Goal: Entertainment & Leisure: Browse casually

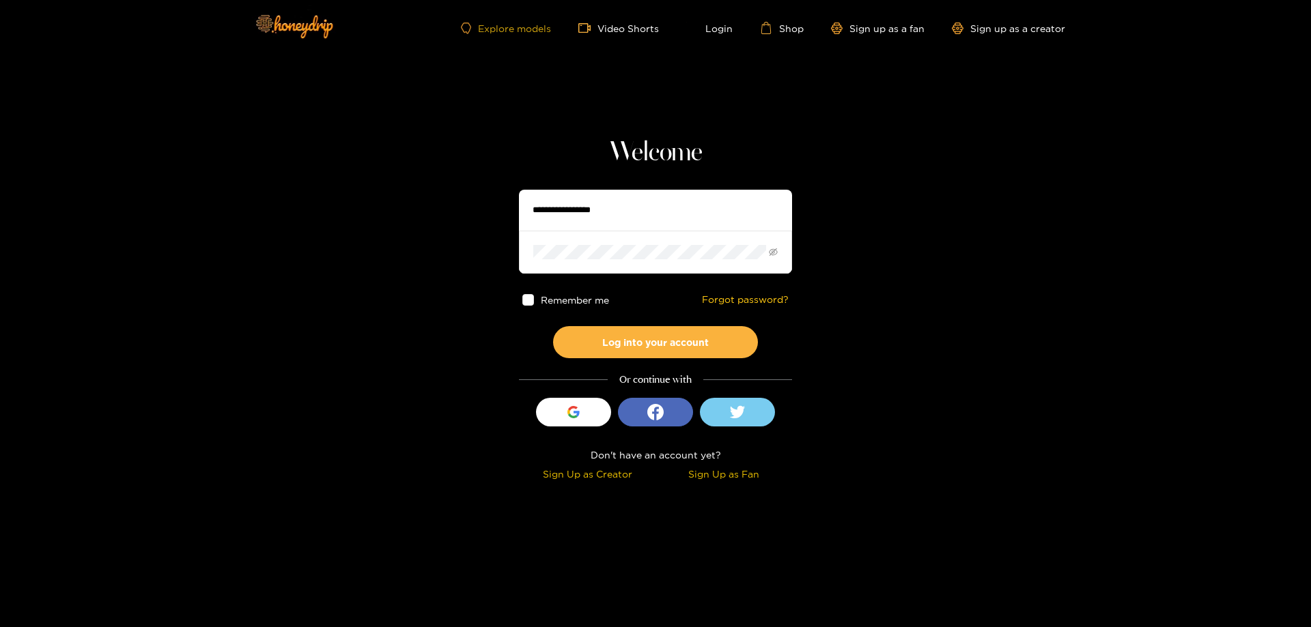
click at [532, 29] on link "Explore models" at bounding box center [506, 29] width 90 height 12
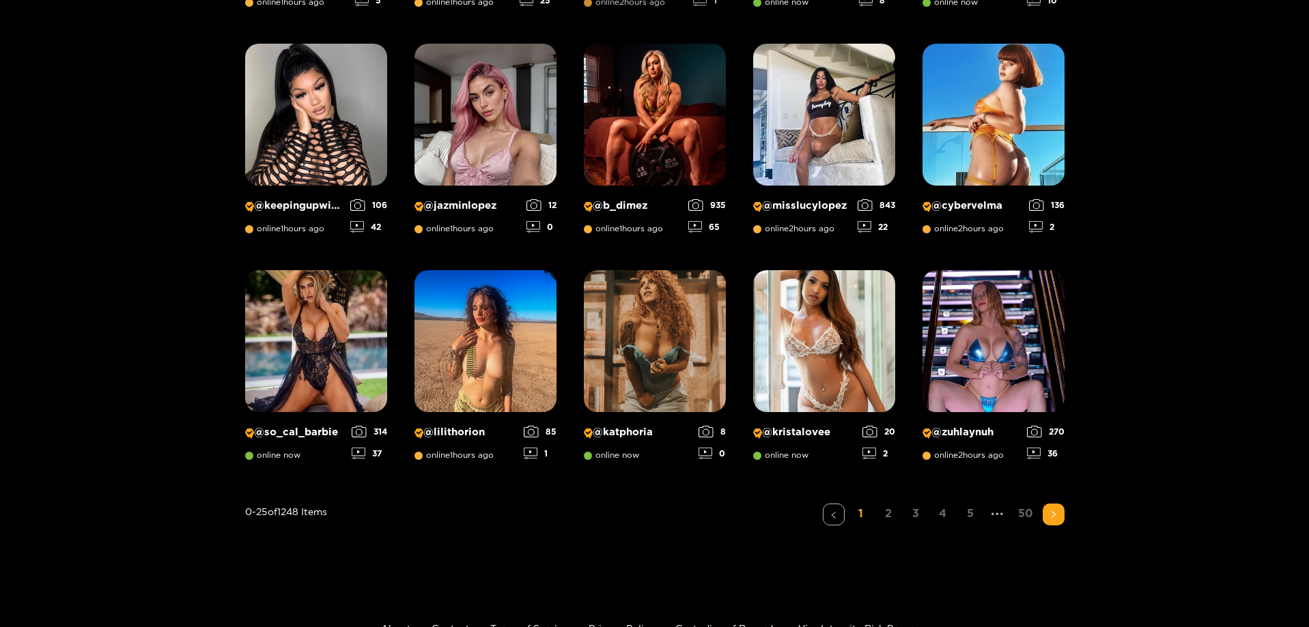
scroll to position [1009, 0]
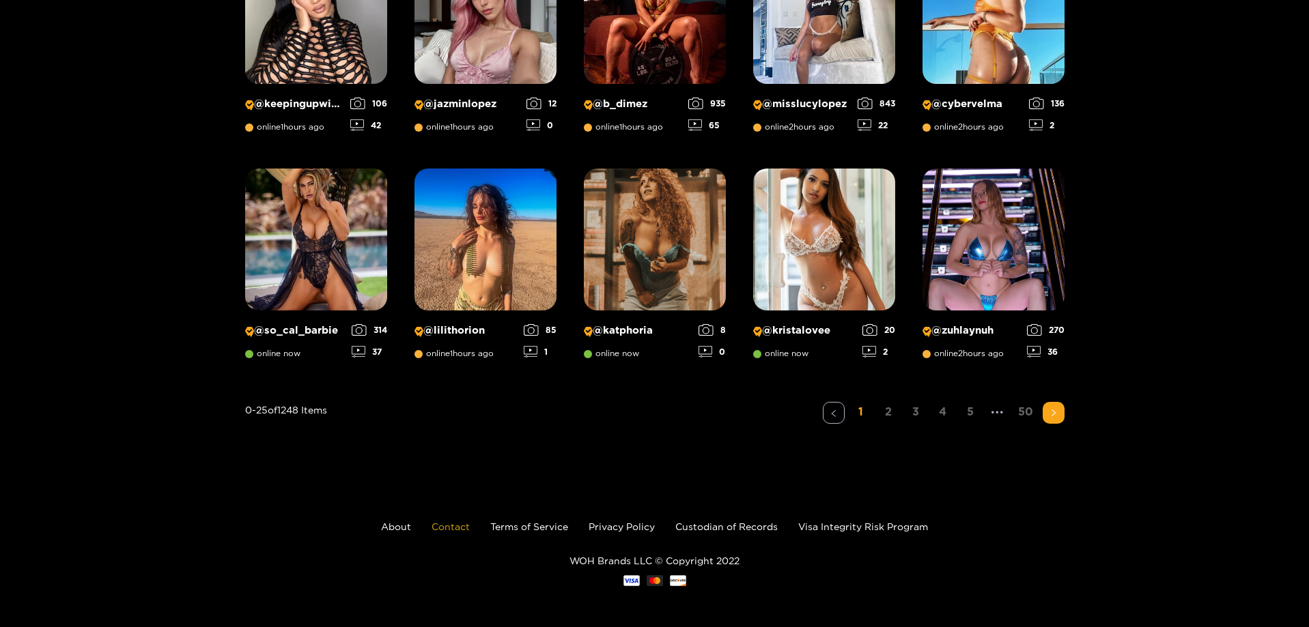
click at [461, 528] on link "Contact" at bounding box center [451, 527] width 38 height 10
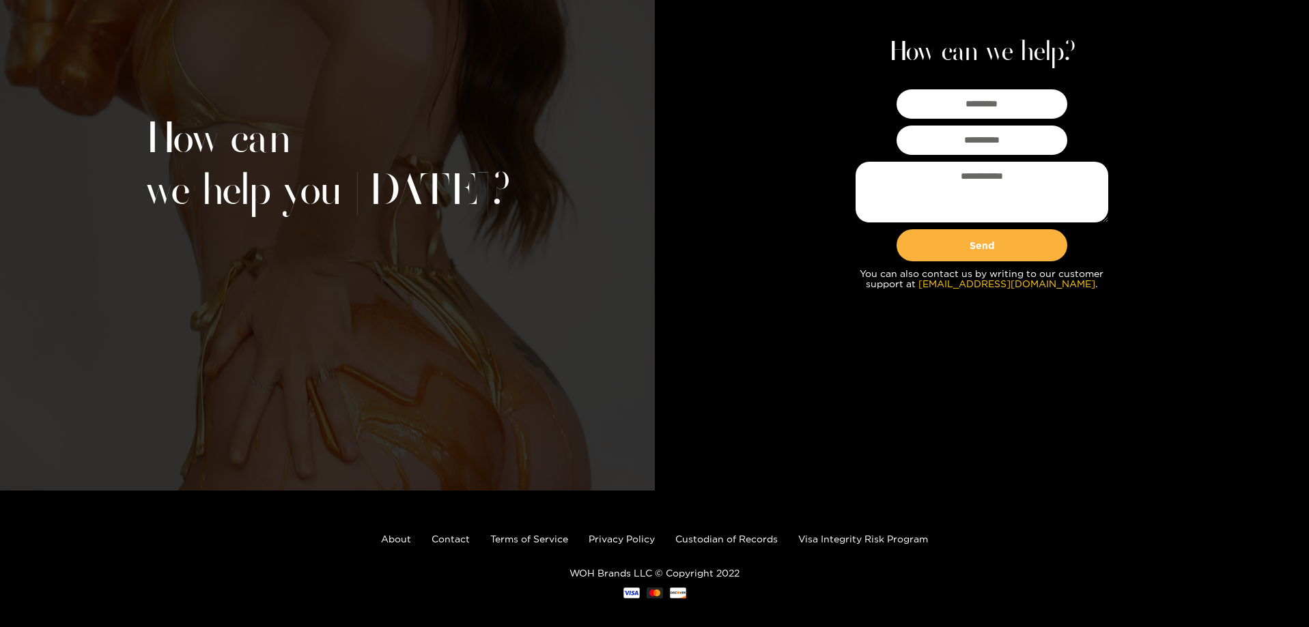
scroll to position [149, 0]
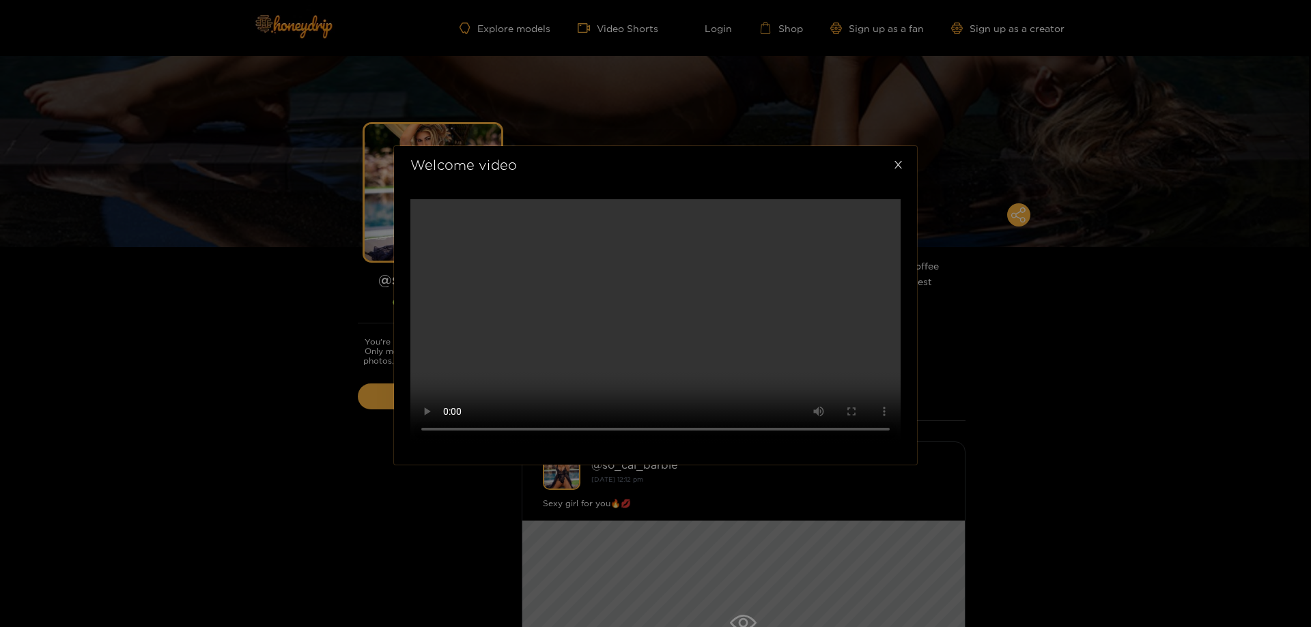
click at [899, 160] on icon "close" at bounding box center [898, 165] width 10 height 10
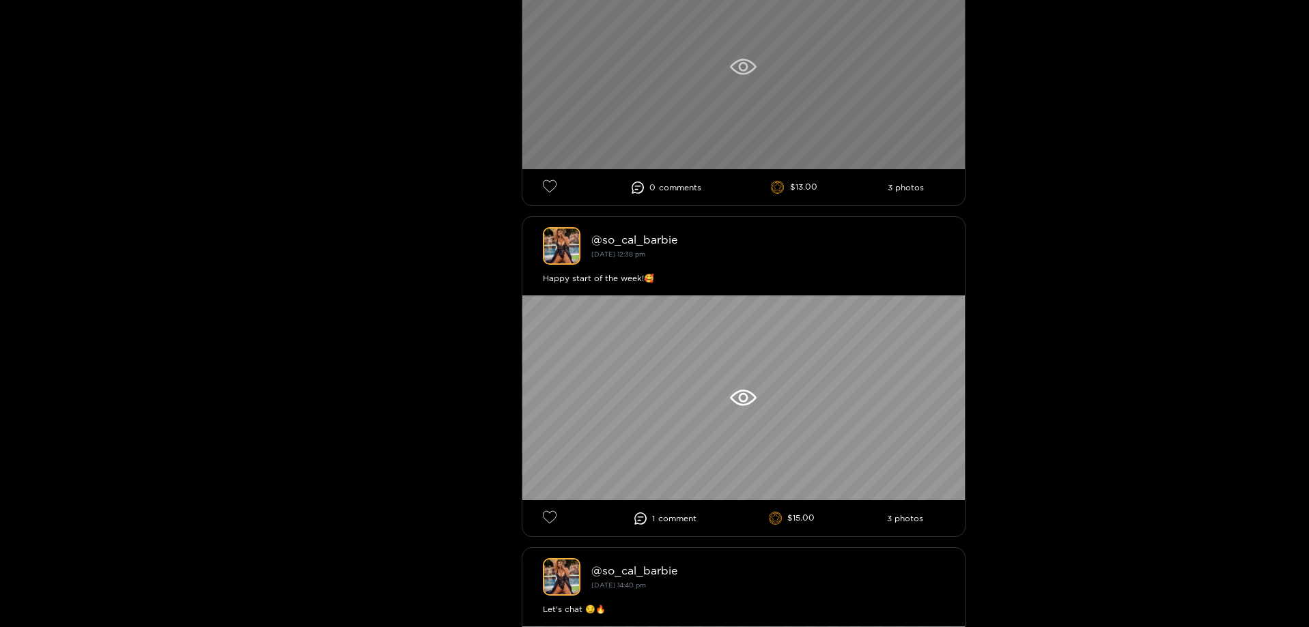
scroll to position [1161, 0]
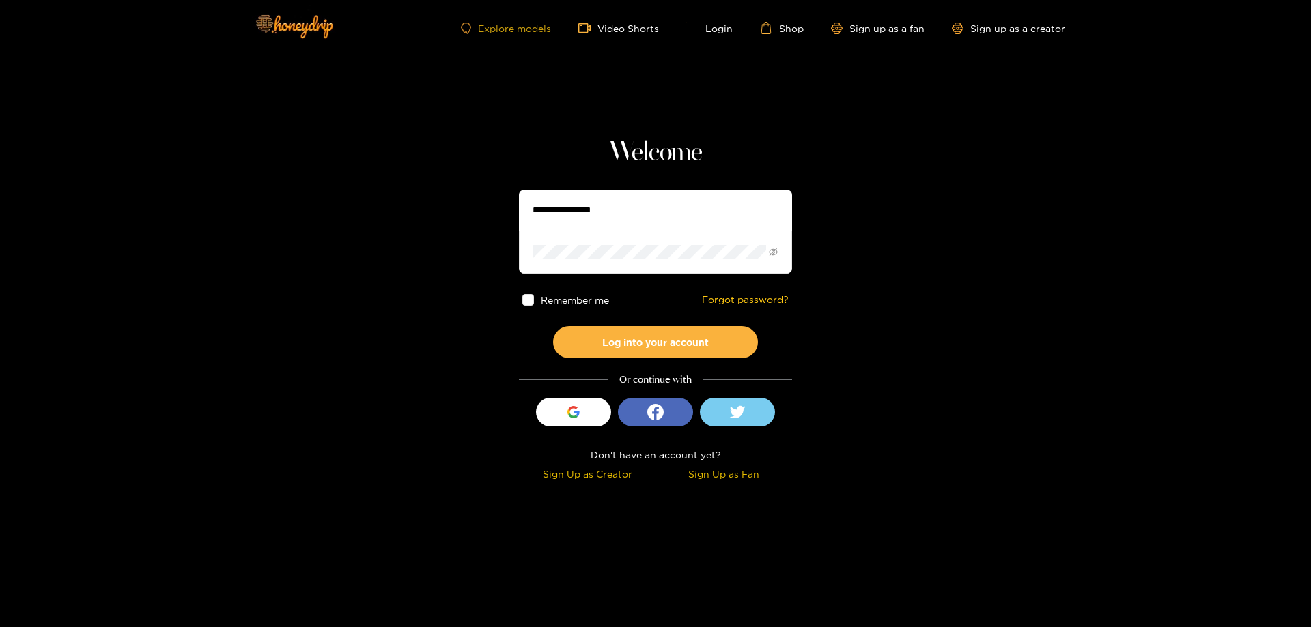
click at [520, 31] on link "Explore models" at bounding box center [506, 29] width 90 height 12
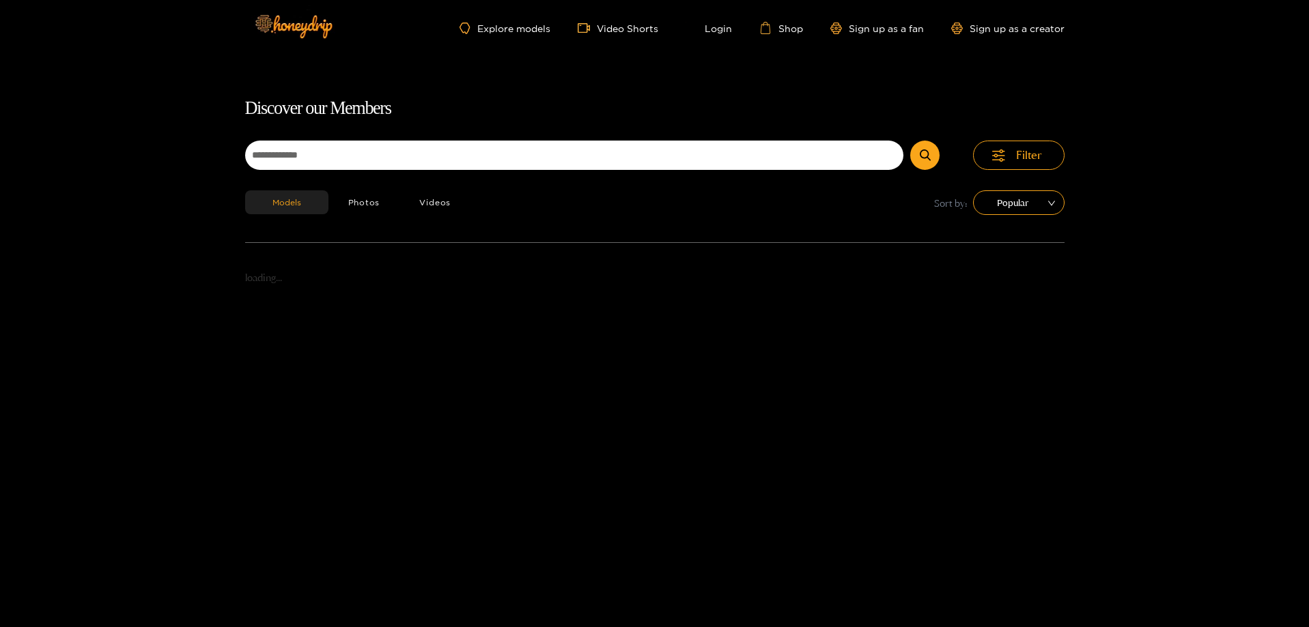
click at [351, 31] on div "Explore models Video Shorts Login Shop Sign up as a fan Sign up as a creator" at bounding box center [654, 28] width 819 height 56
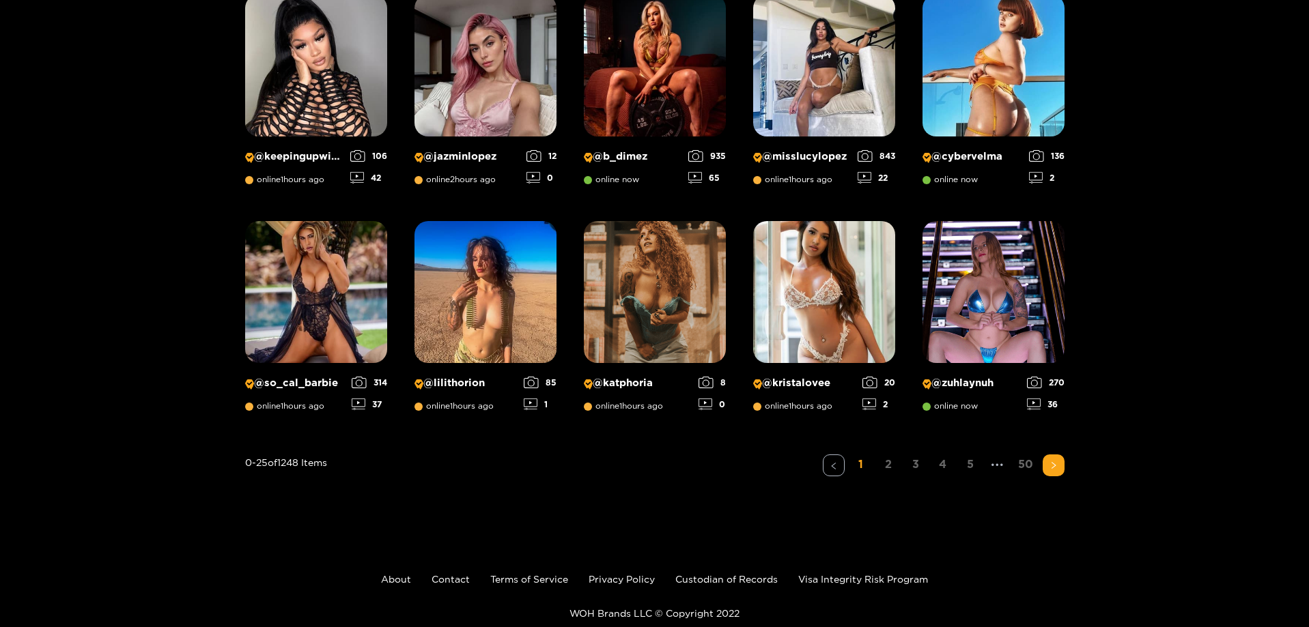
scroll to position [1009, 0]
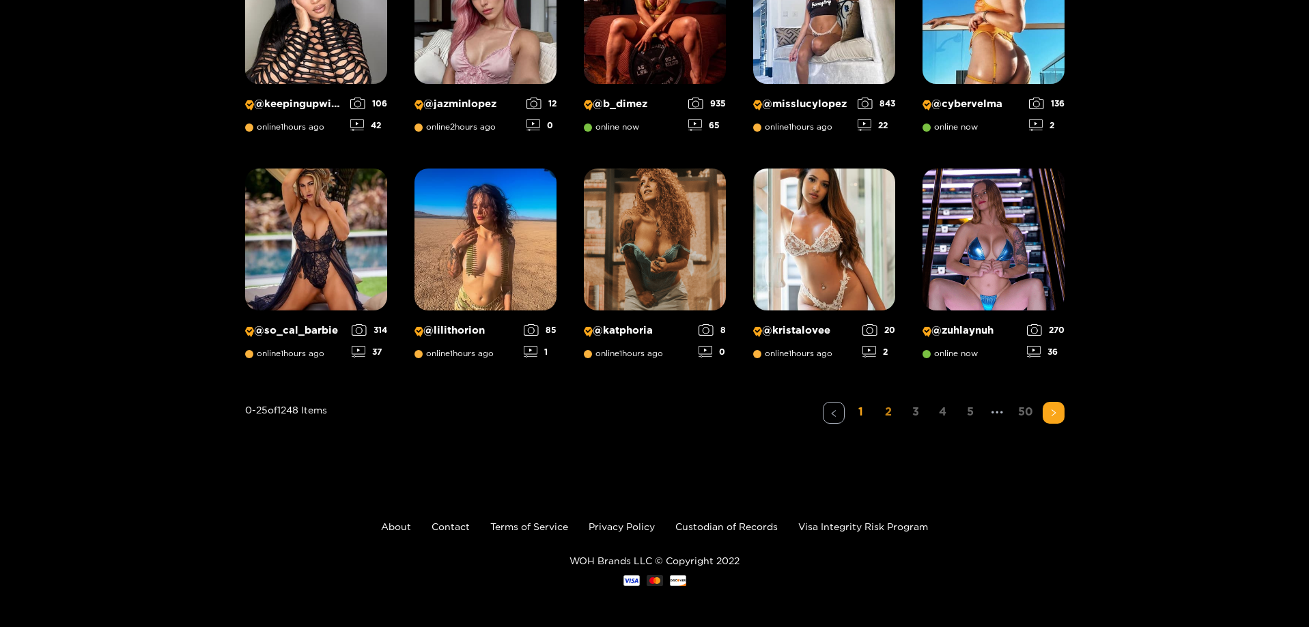
click at [886, 409] on link "2" at bounding box center [888, 412] width 22 height 20
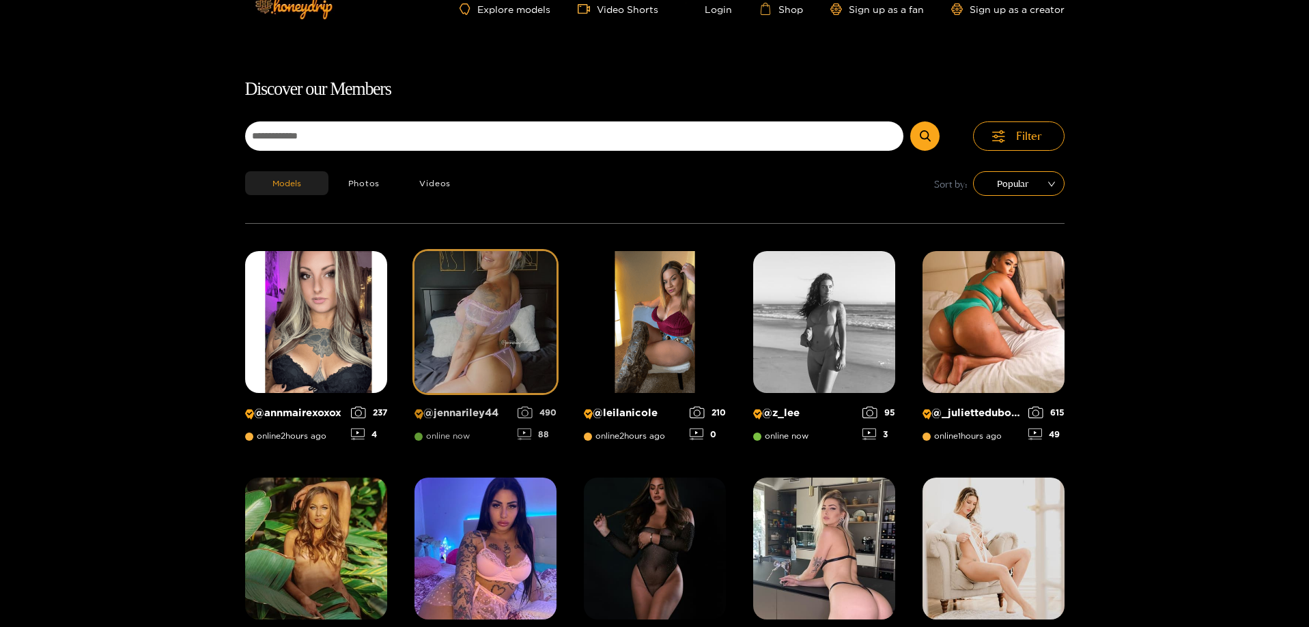
scroll to position [0, 0]
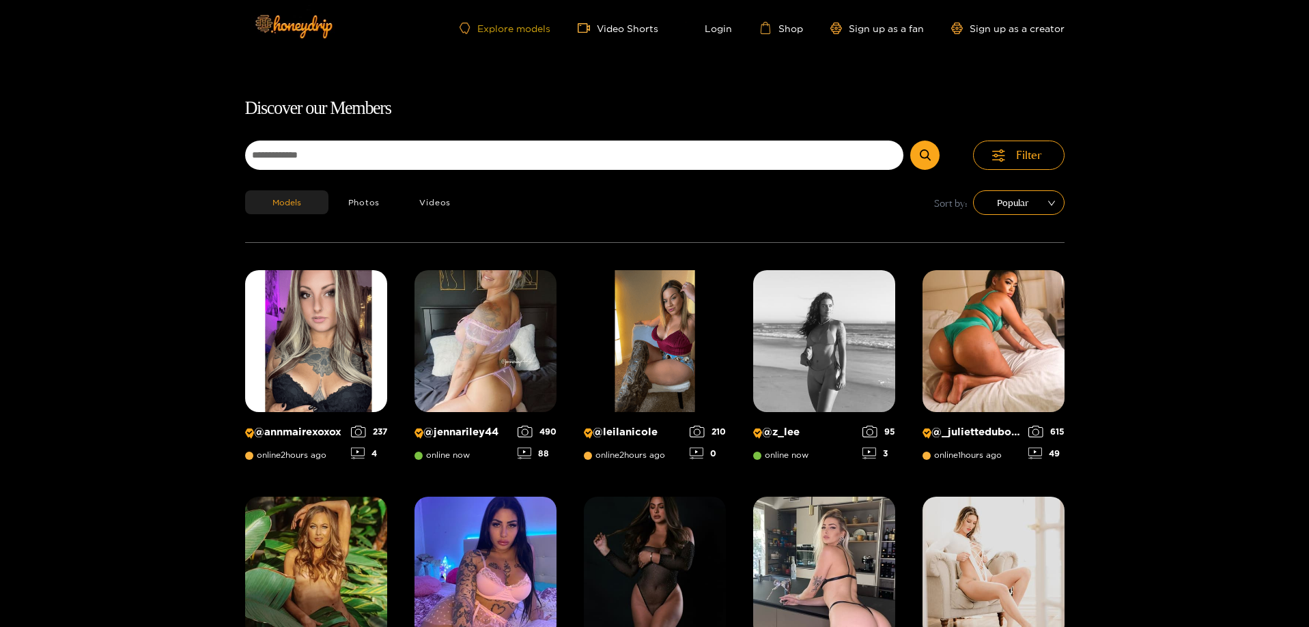
click at [493, 29] on link "Explore models" at bounding box center [505, 29] width 90 height 12
click at [427, 201] on button "Videos" at bounding box center [434, 203] width 71 height 24
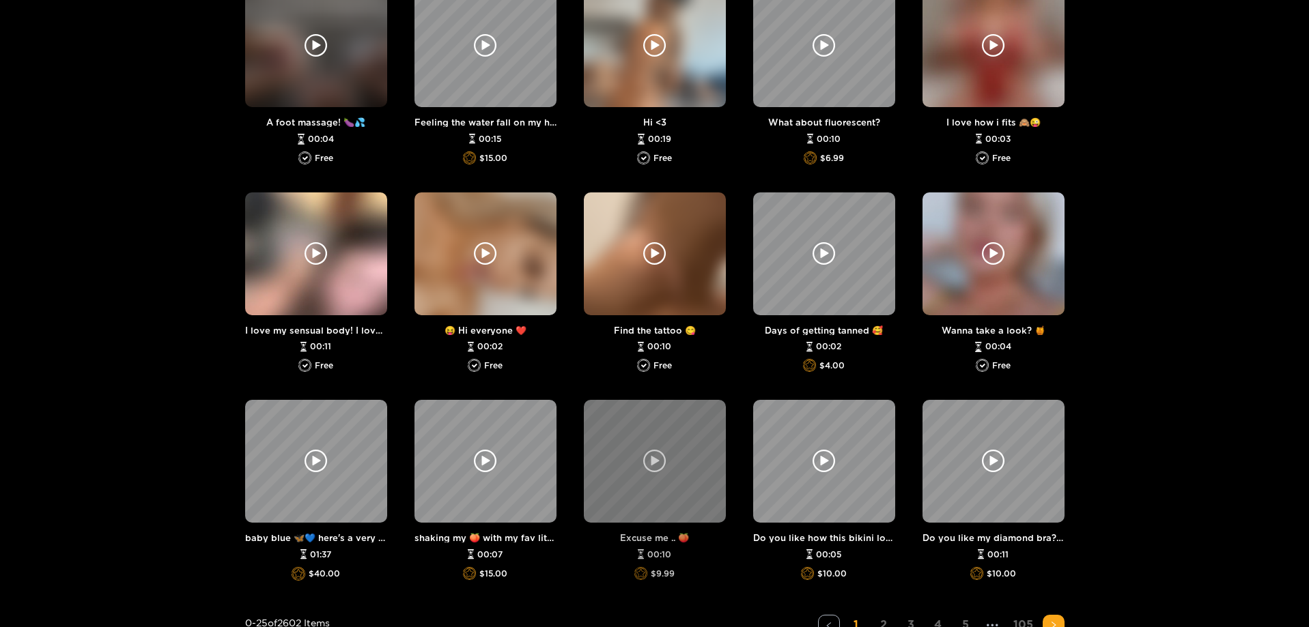
scroll to position [907, 0]
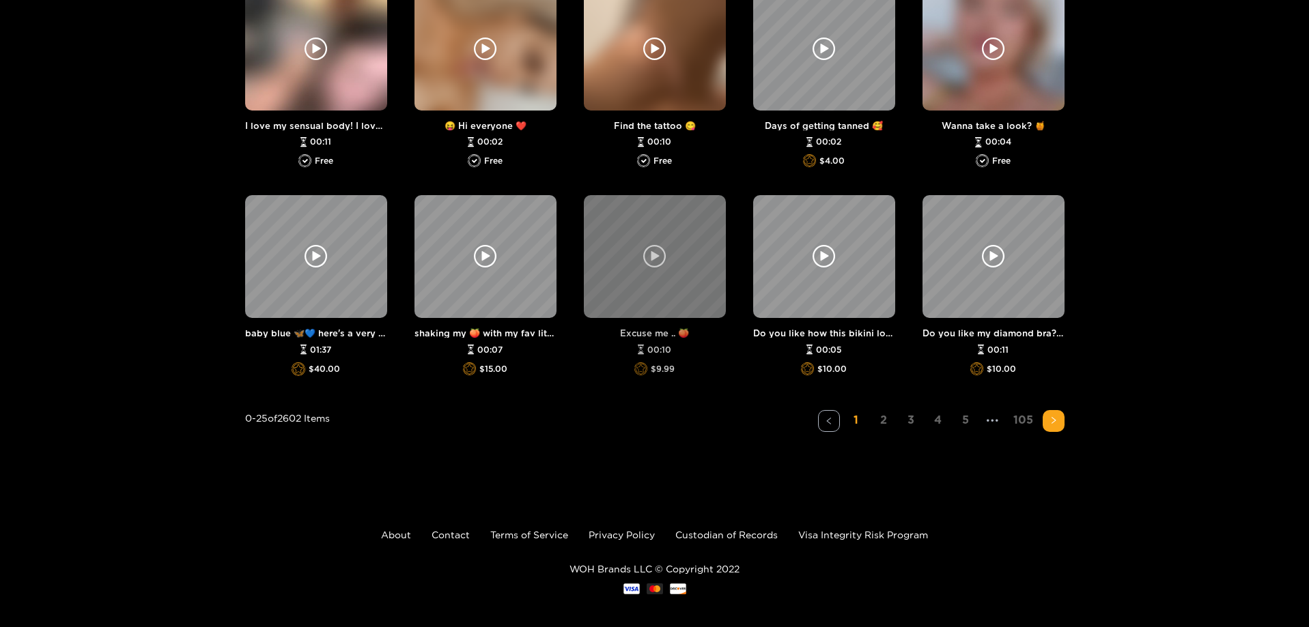
click at [683, 280] on div at bounding box center [655, 256] width 142 height 123
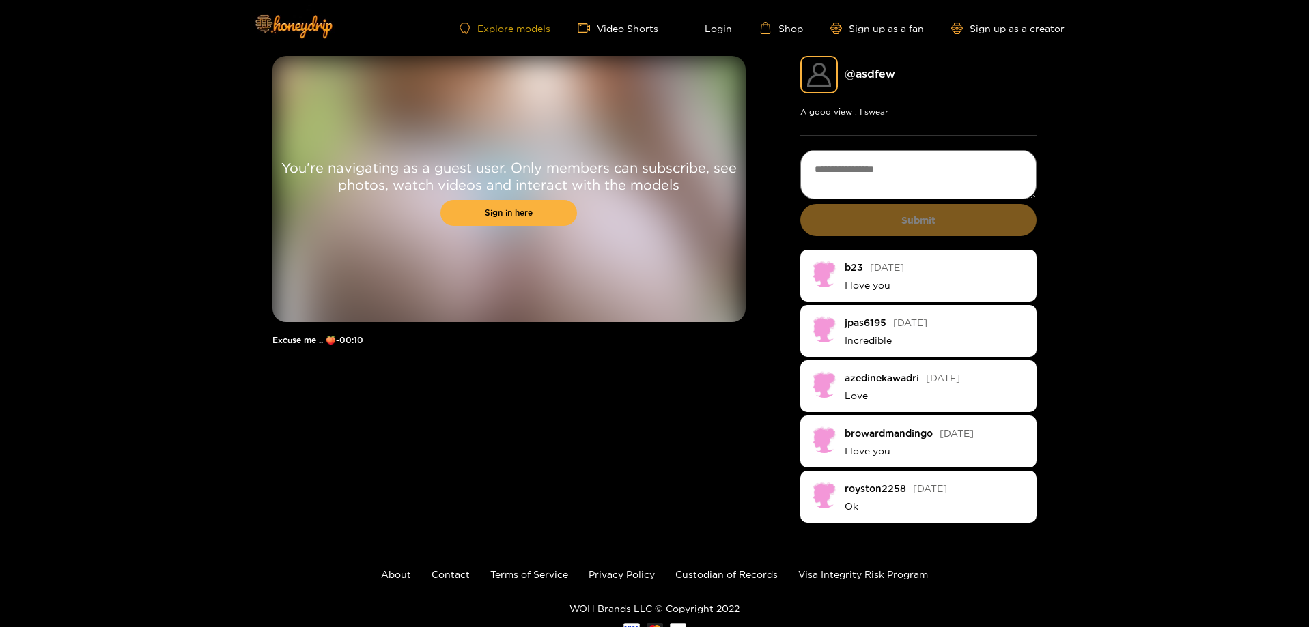
click at [505, 27] on link "Explore models" at bounding box center [505, 29] width 90 height 12
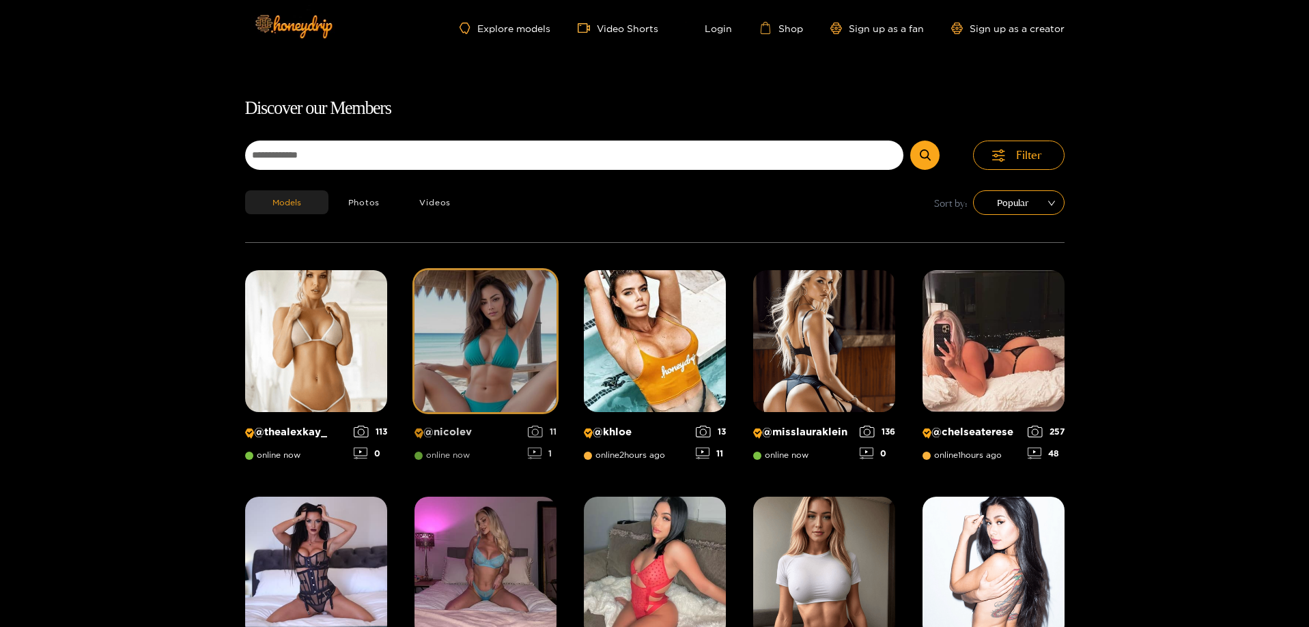
click at [506, 285] on img at bounding box center [485, 341] width 142 height 142
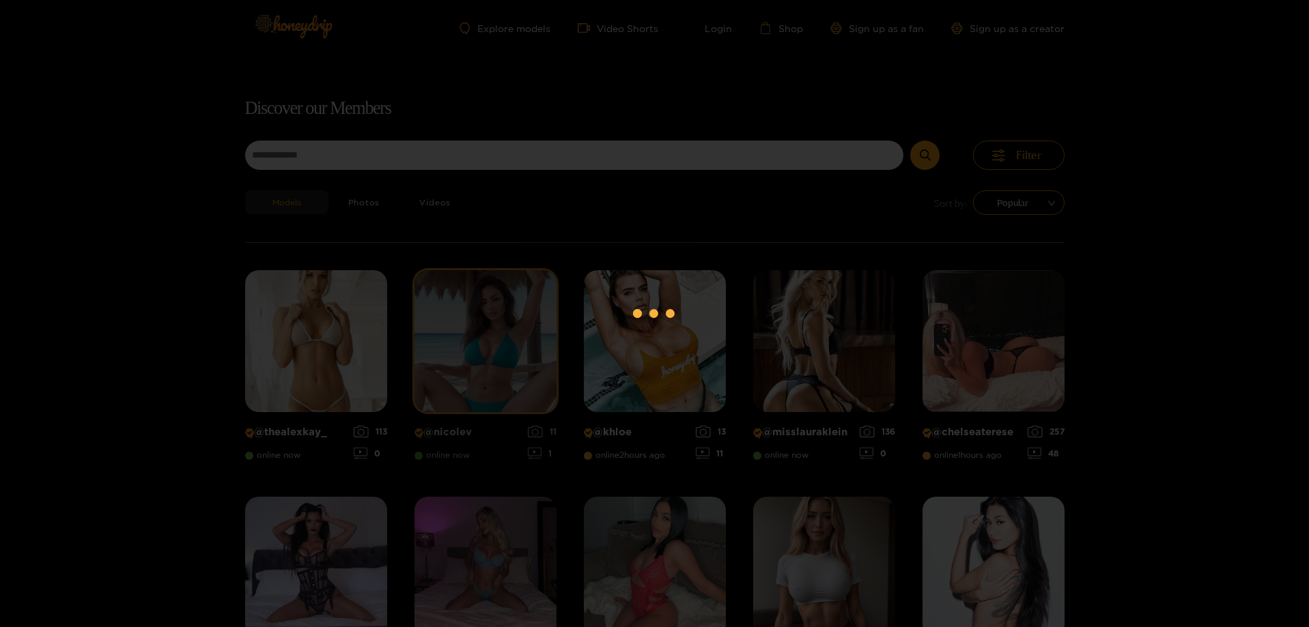
scroll to position [87, 0]
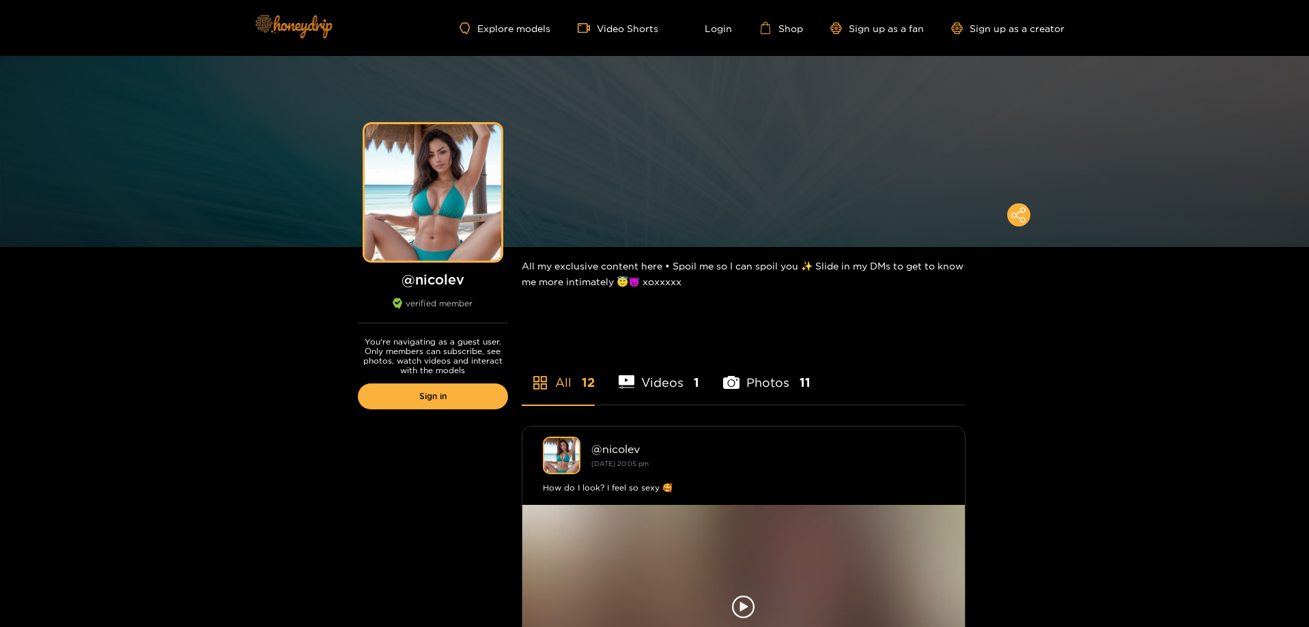
click at [325, 20] on img at bounding box center [293, 25] width 96 height 57
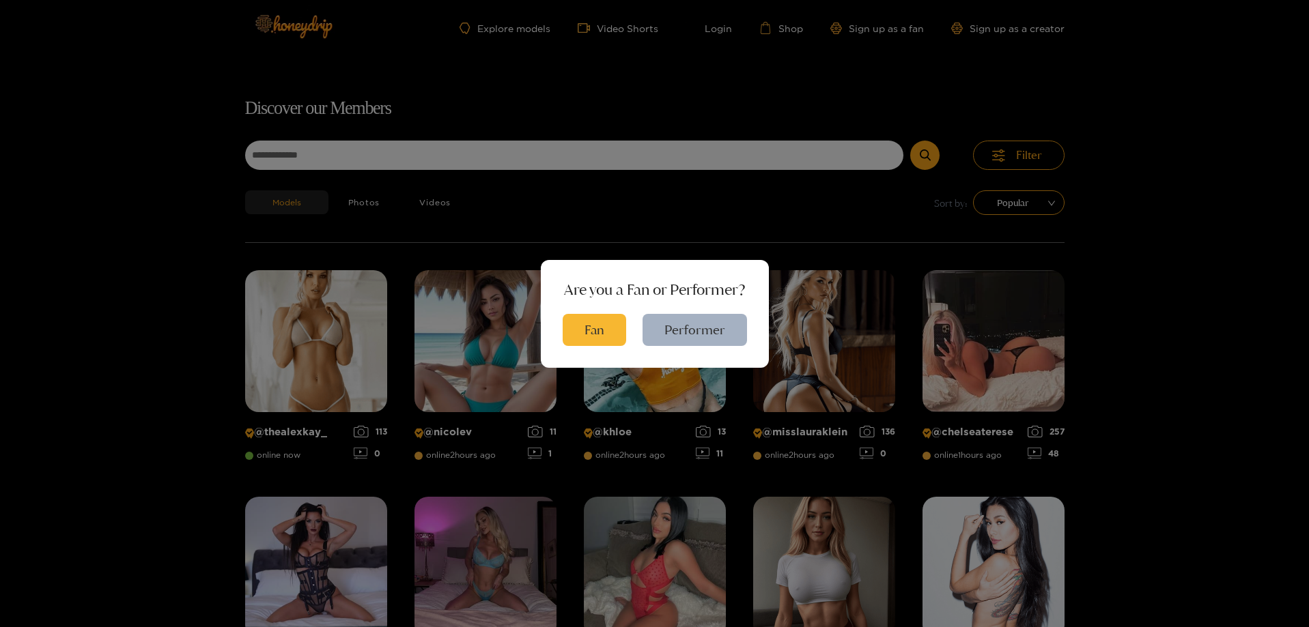
scroll to position [87, 0]
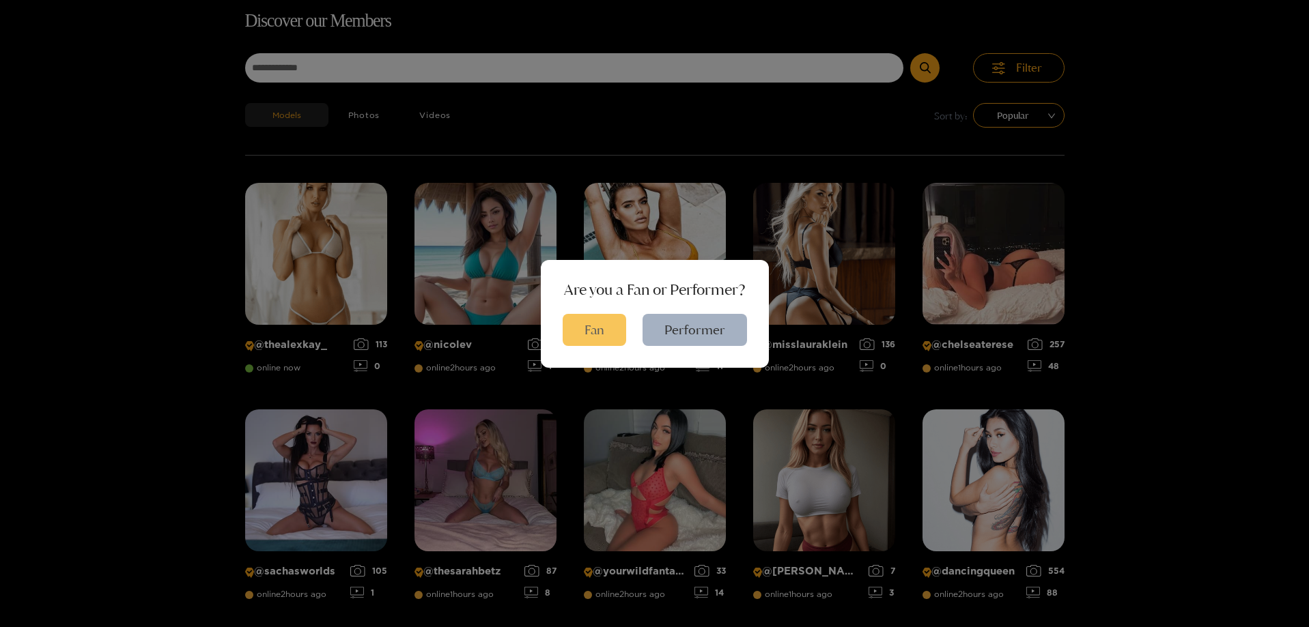
click at [593, 326] on button "Fan" at bounding box center [595, 330] width 64 height 32
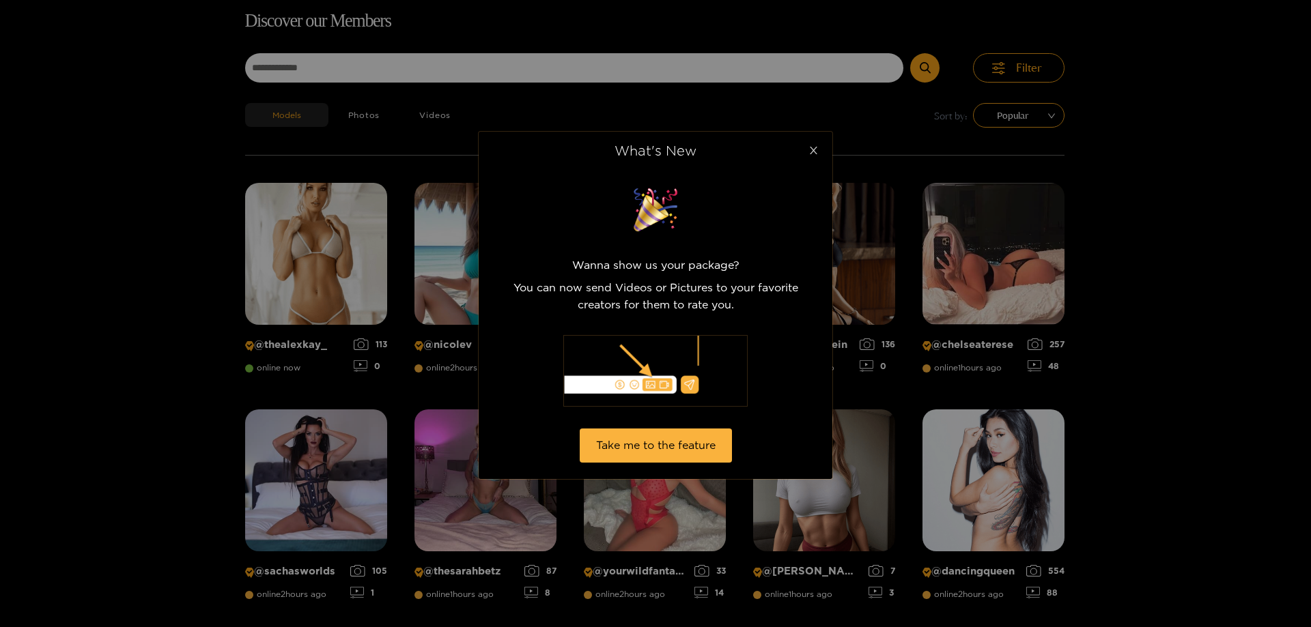
click at [818, 153] on icon "close" at bounding box center [813, 150] width 10 height 10
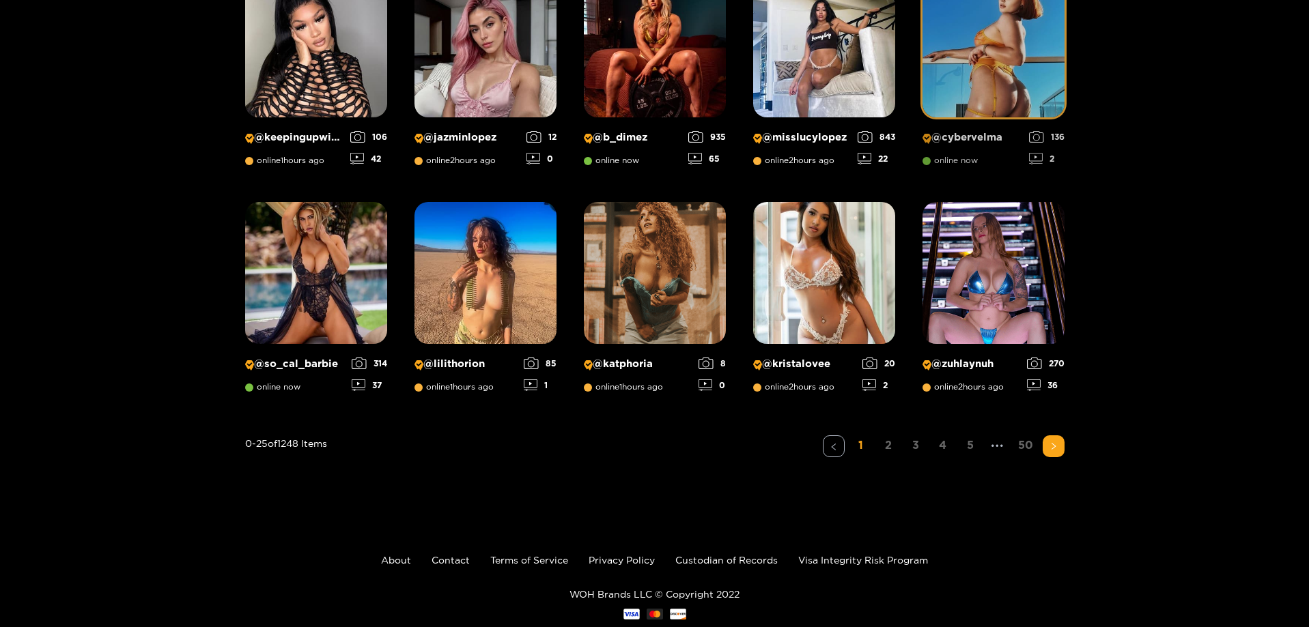
scroll to position [1009, 0]
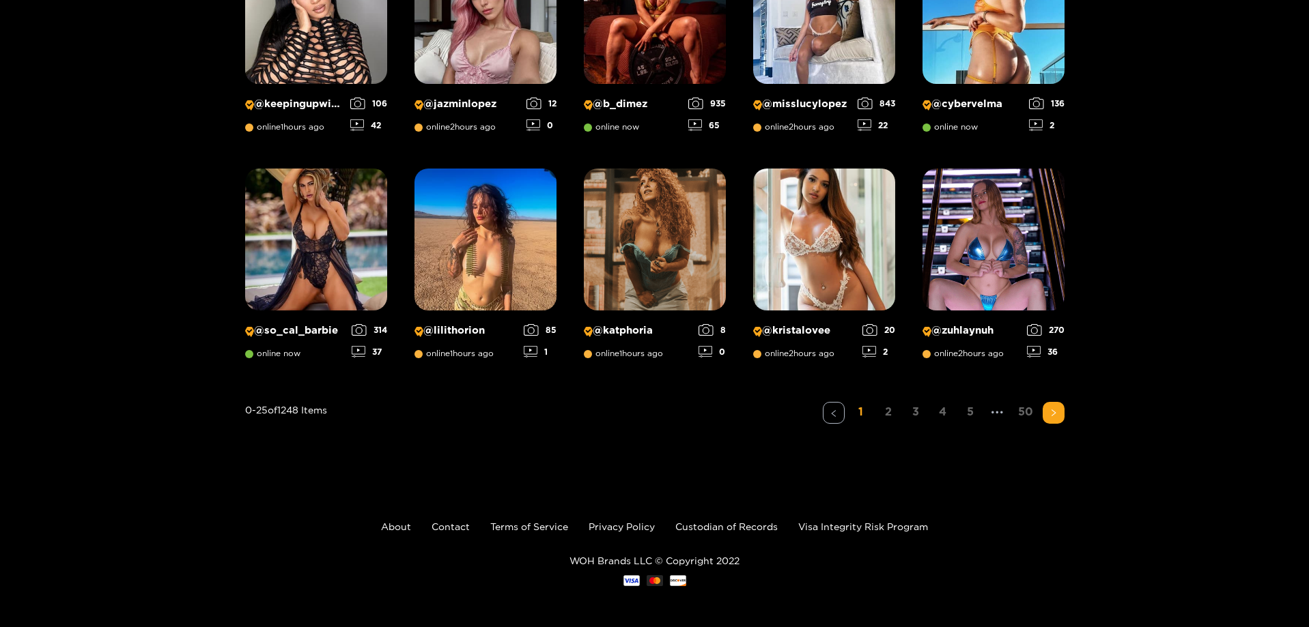
drag, startPoint x: 970, startPoint y: 415, endPoint x: 956, endPoint y: 387, distance: 31.1
click at [970, 415] on link "5" at bounding box center [970, 412] width 22 height 20
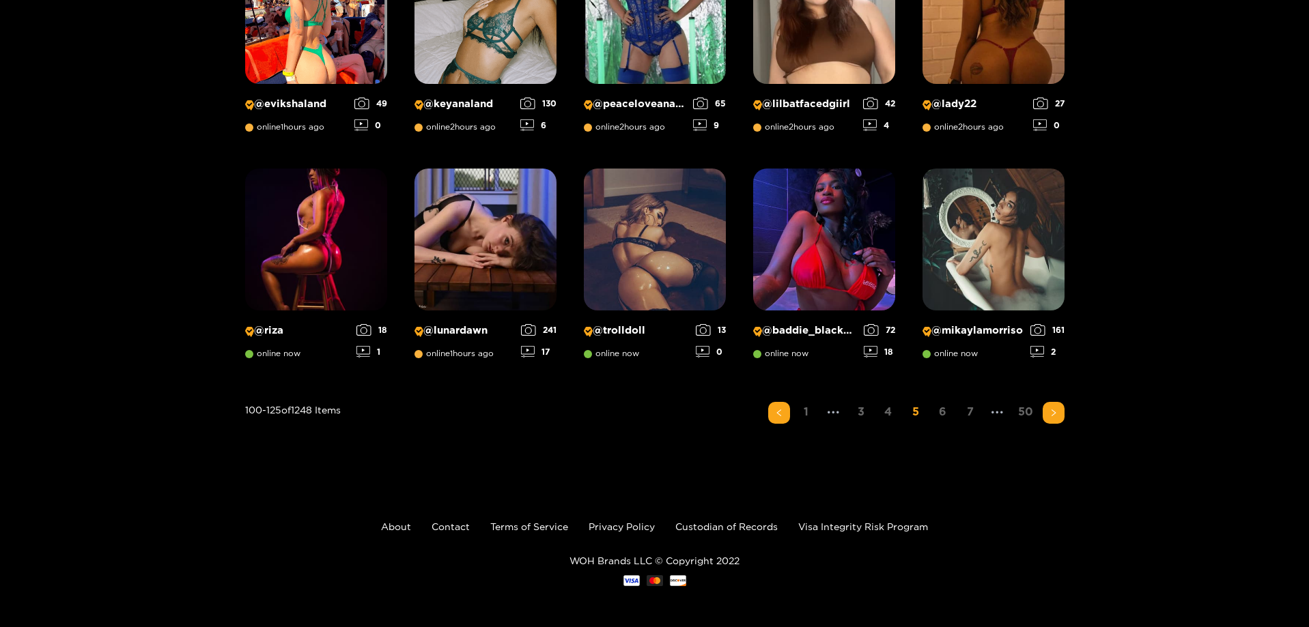
click at [983, 414] on ul "1 ••• 3 4 5 6 7 ••• 50" at bounding box center [916, 413] width 296 height 22
click at [977, 412] on link "7" at bounding box center [970, 412] width 22 height 20
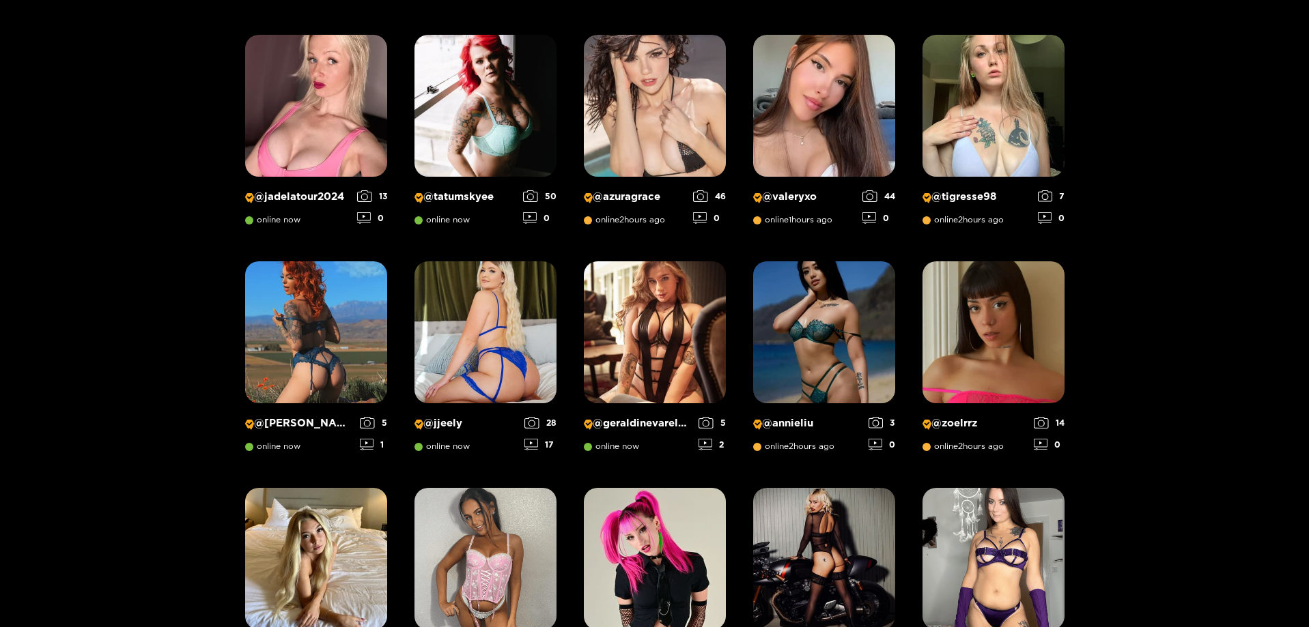
scroll to position [0, 0]
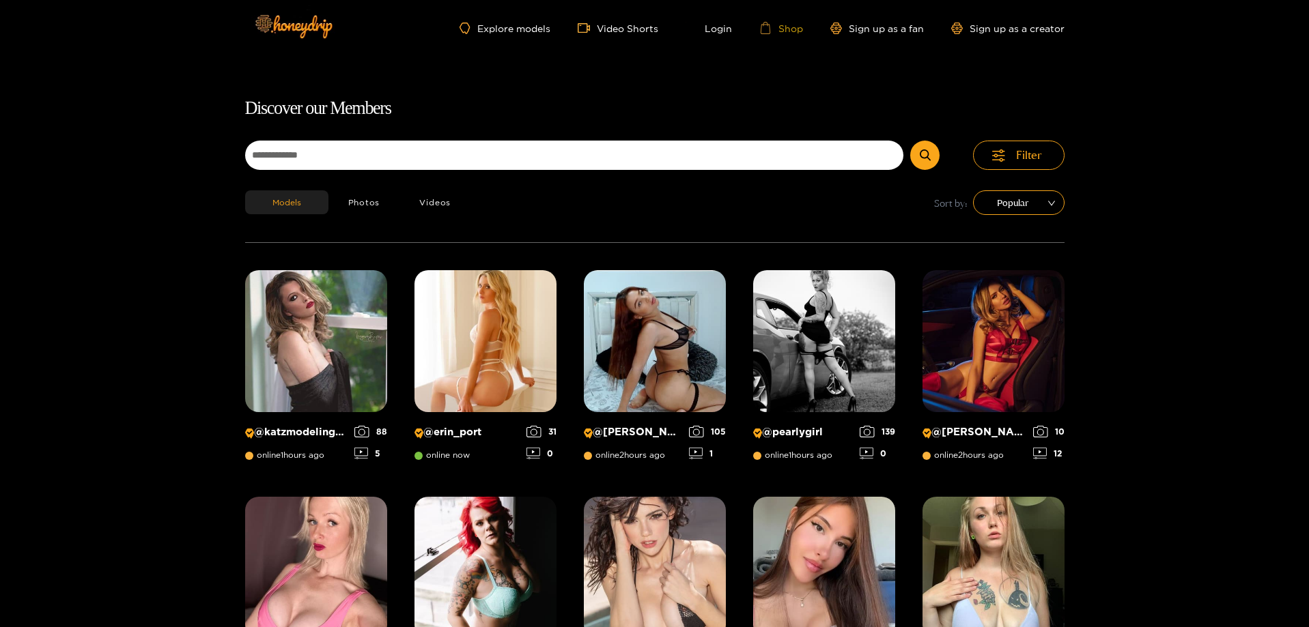
click at [791, 27] on link "Shop" at bounding box center [781, 28] width 44 height 12
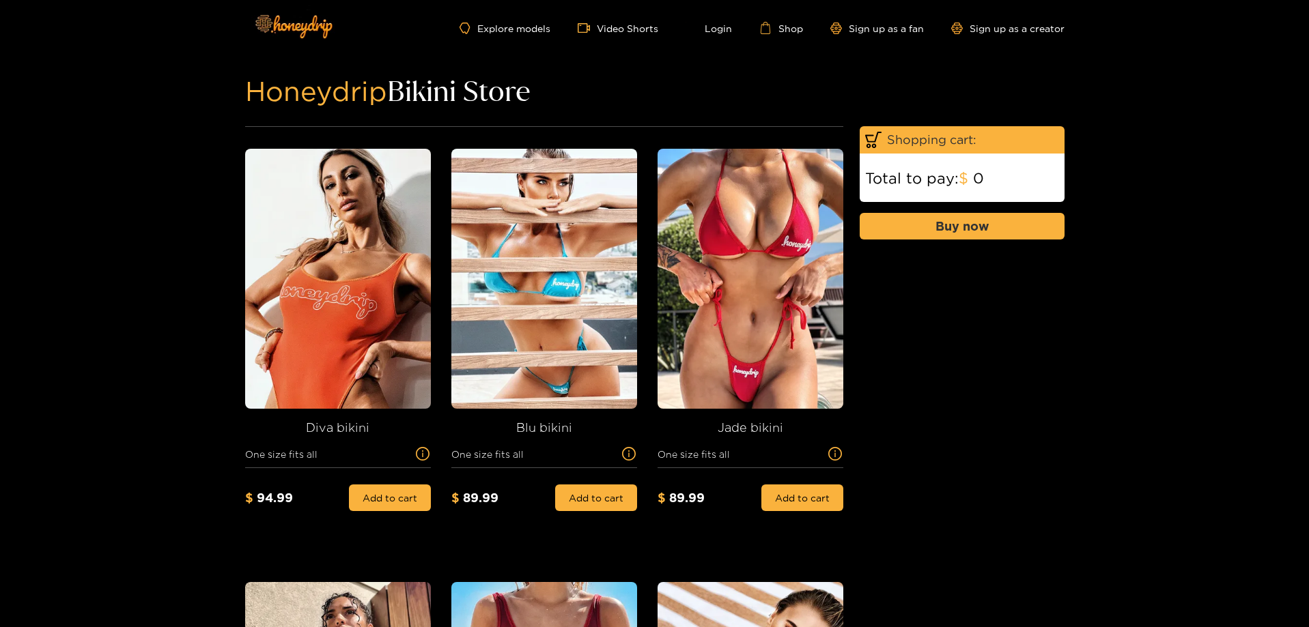
click at [448, 94] on h1 "Honeydrip Bikini Store Items: 0" at bounding box center [654, 91] width 819 height 16
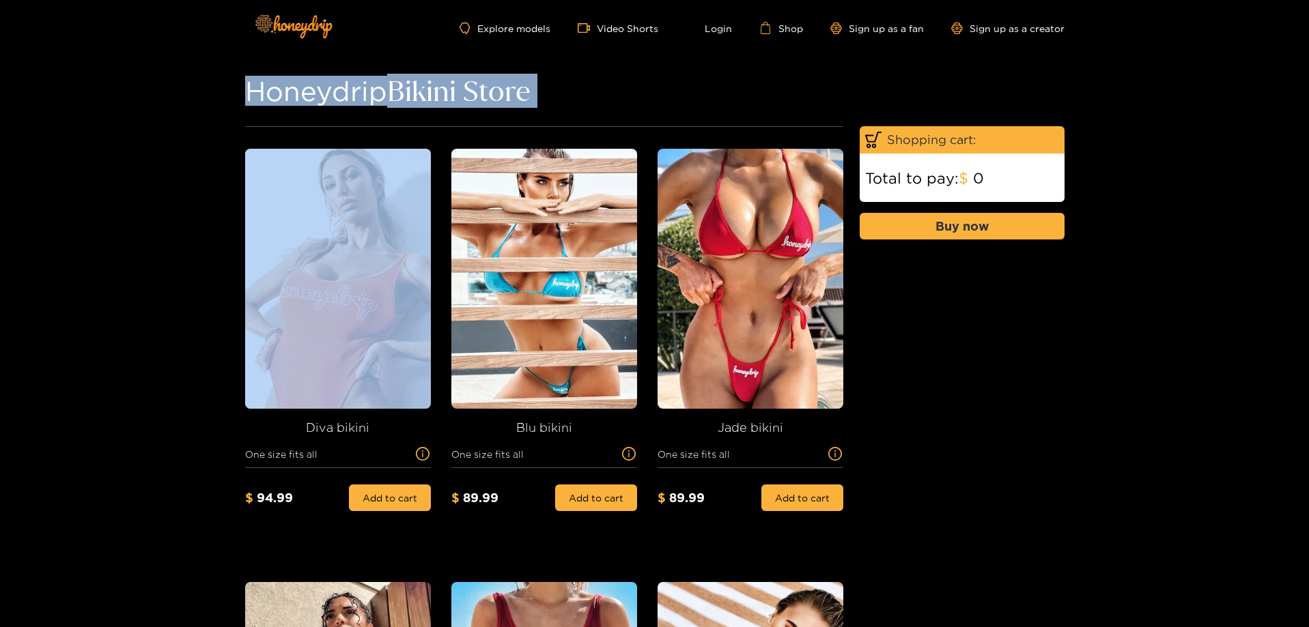
click at [448, 94] on h1 "Honeydrip Bikini Store Items: 0" at bounding box center [654, 91] width 819 height 16
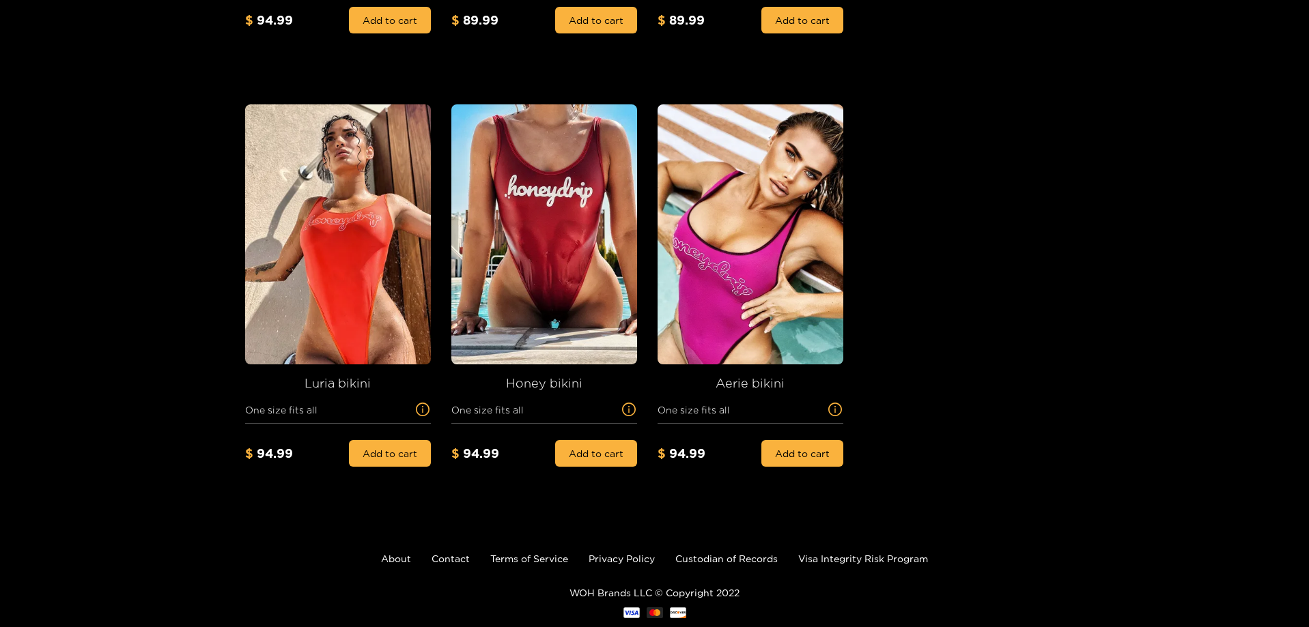
scroll to position [510, 0]
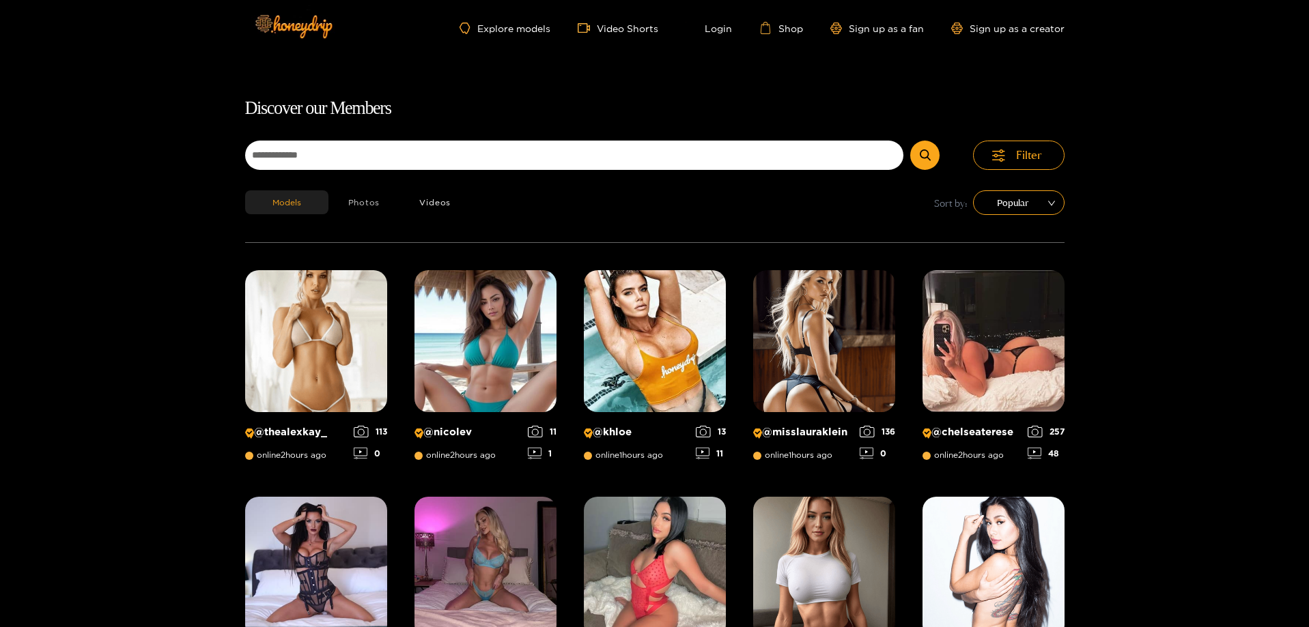
click at [369, 206] on button "Photos" at bounding box center [364, 203] width 72 height 24
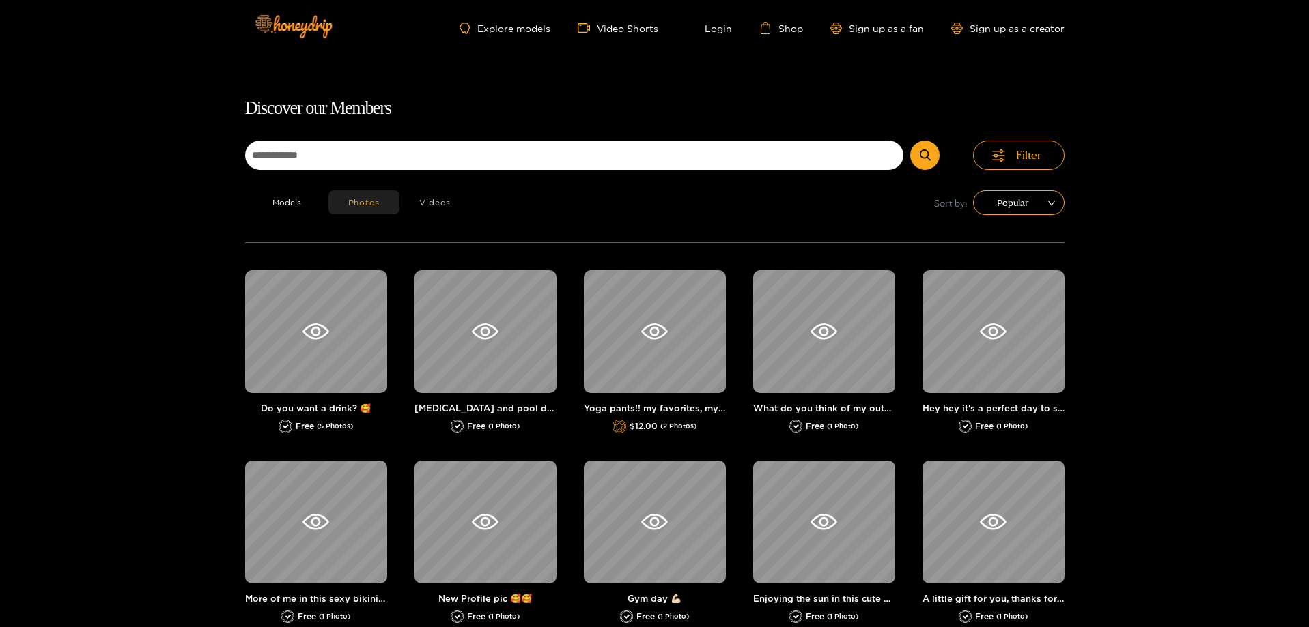
click at [432, 201] on button "Videos" at bounding box center [434, 203] width 71 height 24
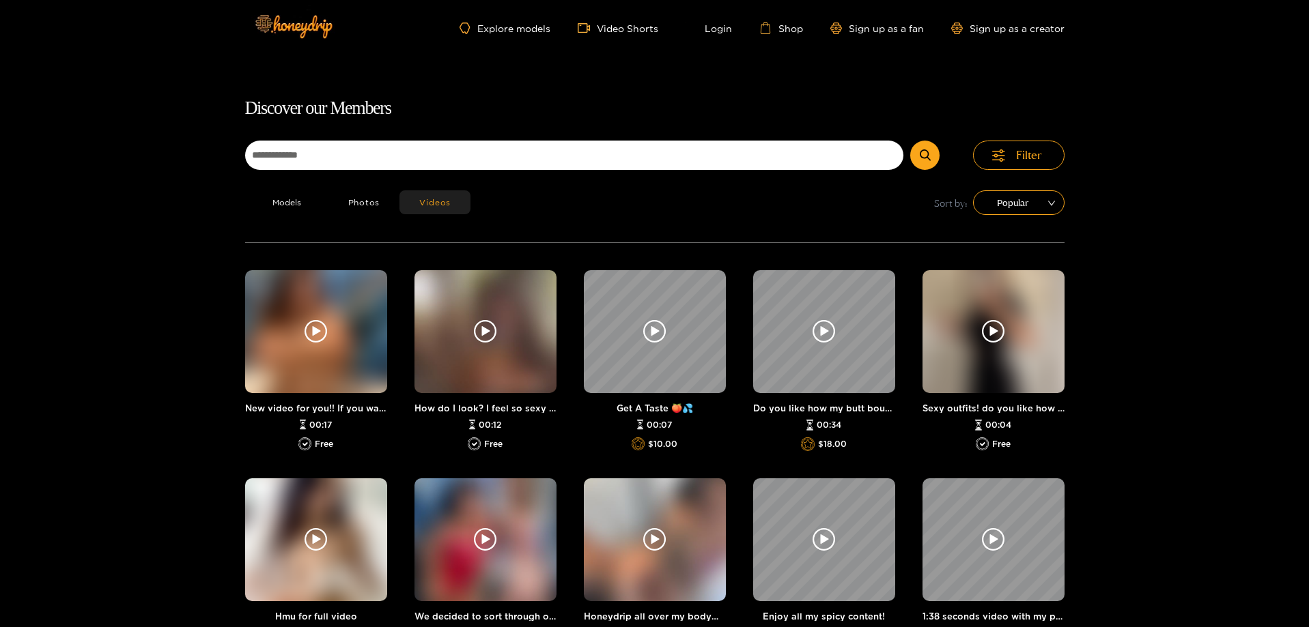
click at [494, 36] on div "Explore models Video Shorts Login Shop Sign up as a fan Sign up as a creator" at bounding box center [654, 28] width 819 height 56
click at [488, 20] on div "Explore models Video Shorts Login Shop Sign up as a fan Sign up as a creator" at bounding box center [654, 28] width 819 height 56
click at [500, 31] on link "Explore models" at bounding box center [505, 29] width 90 height 12
click at [493, 18] on div "Explore models Video Shorts Login Shop Sign up as a fan Sign up as a creator" at bounding box center [654, 28] width 819 height 56
click at [496, 27] on link "Explore models" at bounding box center [505, 29] width 90 height 12
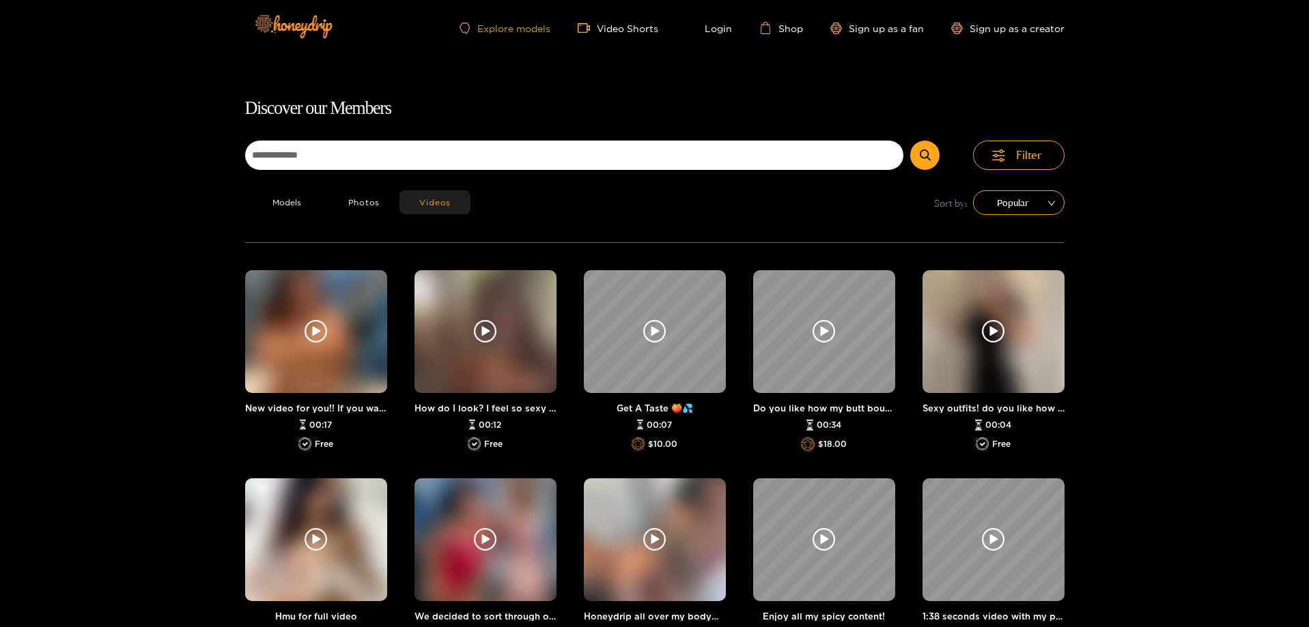
click at [497, 27] on link "Explore models" at bounding box center [505, 29] width 90 height 12
click at [290, 14] on img at bounding box center [293, 25] width 96 height 57
click at [299, 19] on img at bounding box center [293, 25] width 96 height 57
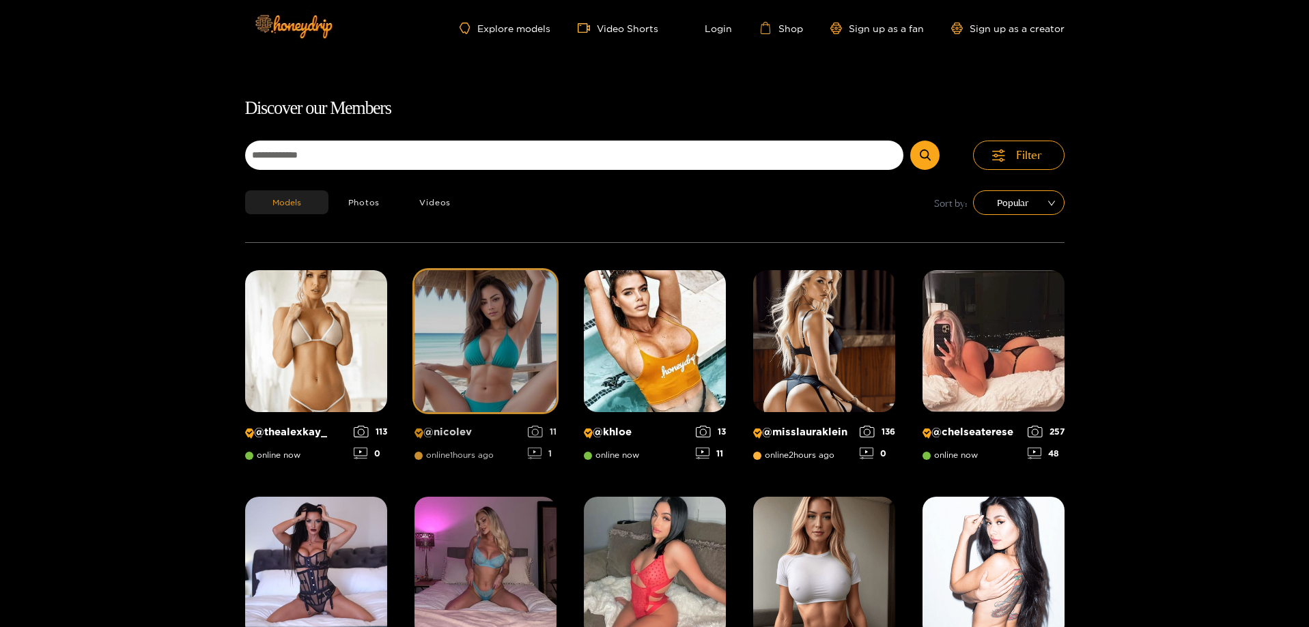
scroll to position [87, 0]
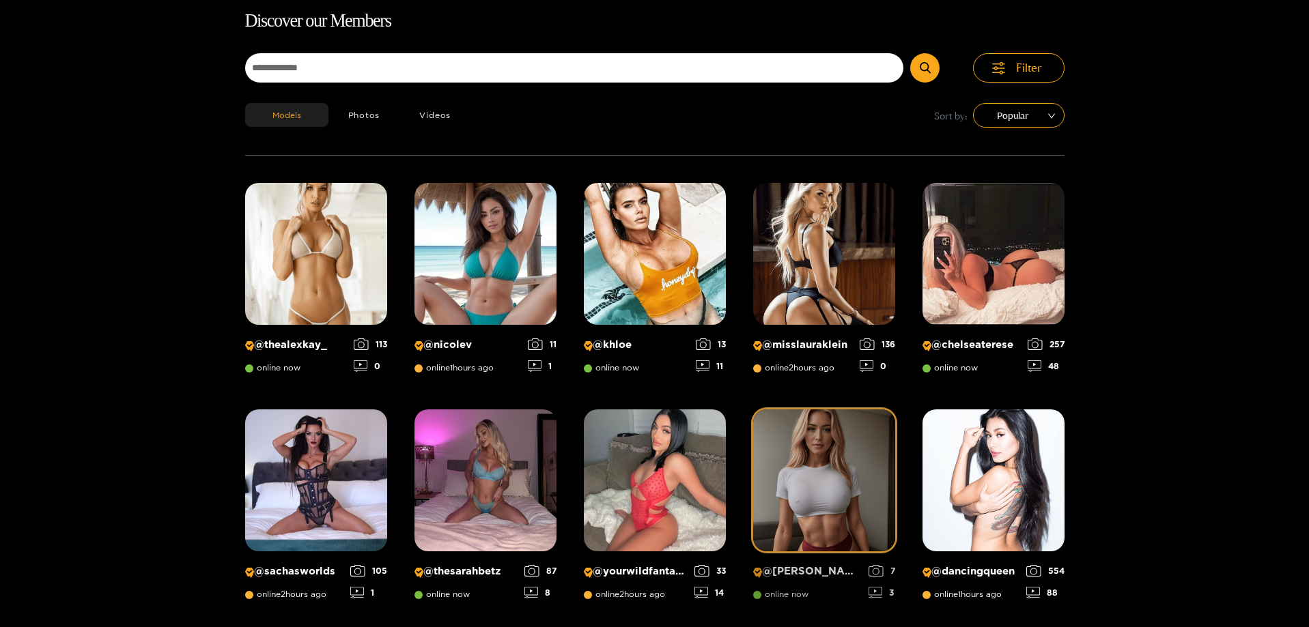
click at [803, 437] on img at bounding box center [824, 481] width 142 height 142
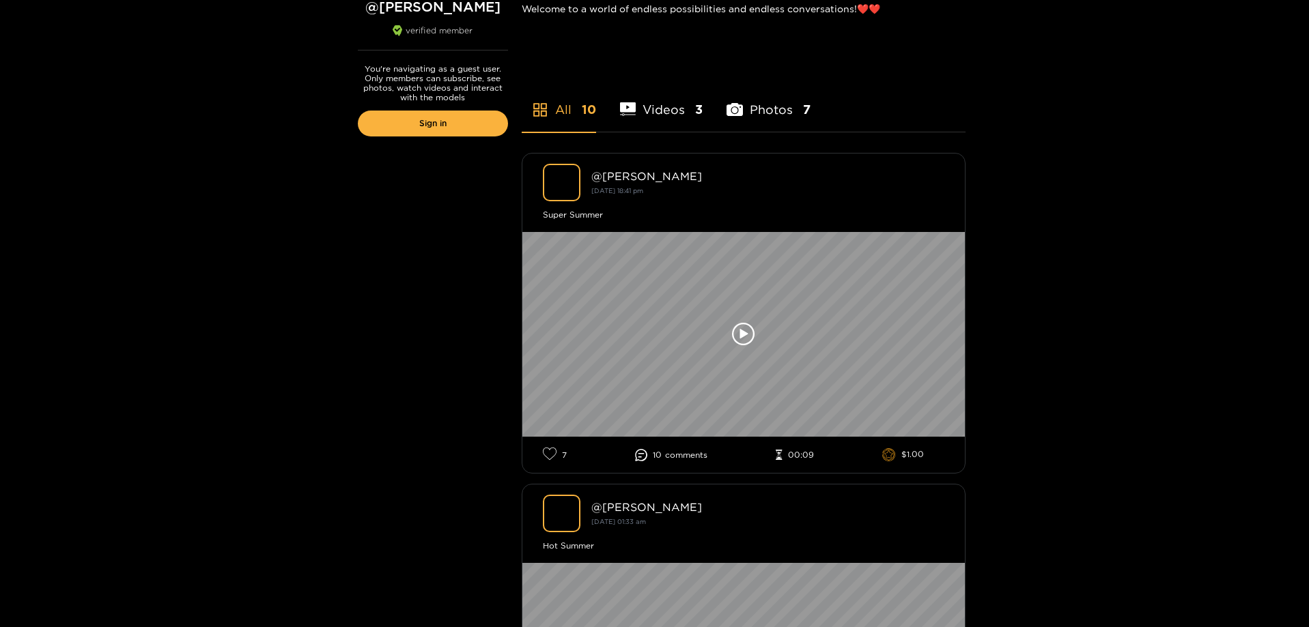
scroll to position [478, 0]
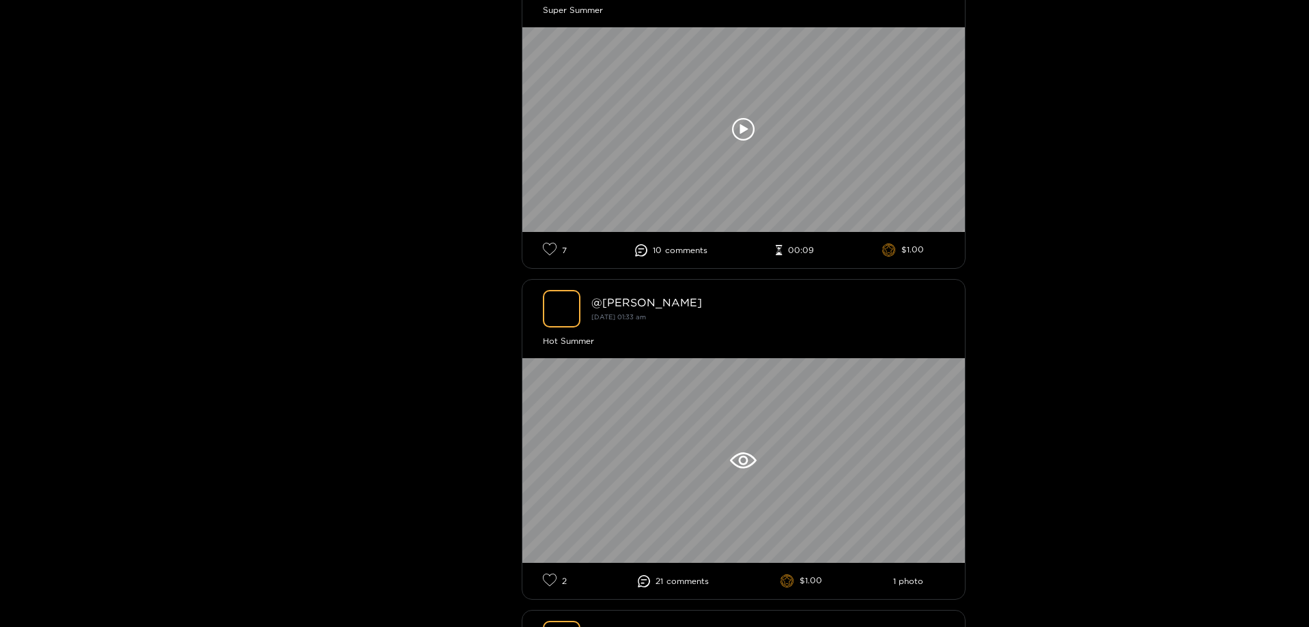
click at [681, 244] on li "10 comment s" at bounding box center [671, 250] width 72 height 12
click at [662, 250] on li "10 comment s" at bounding box center [671, 250] width 72 height 12
click at [642, 248] on icon at bounding box center [641, 250] width 12 height 12
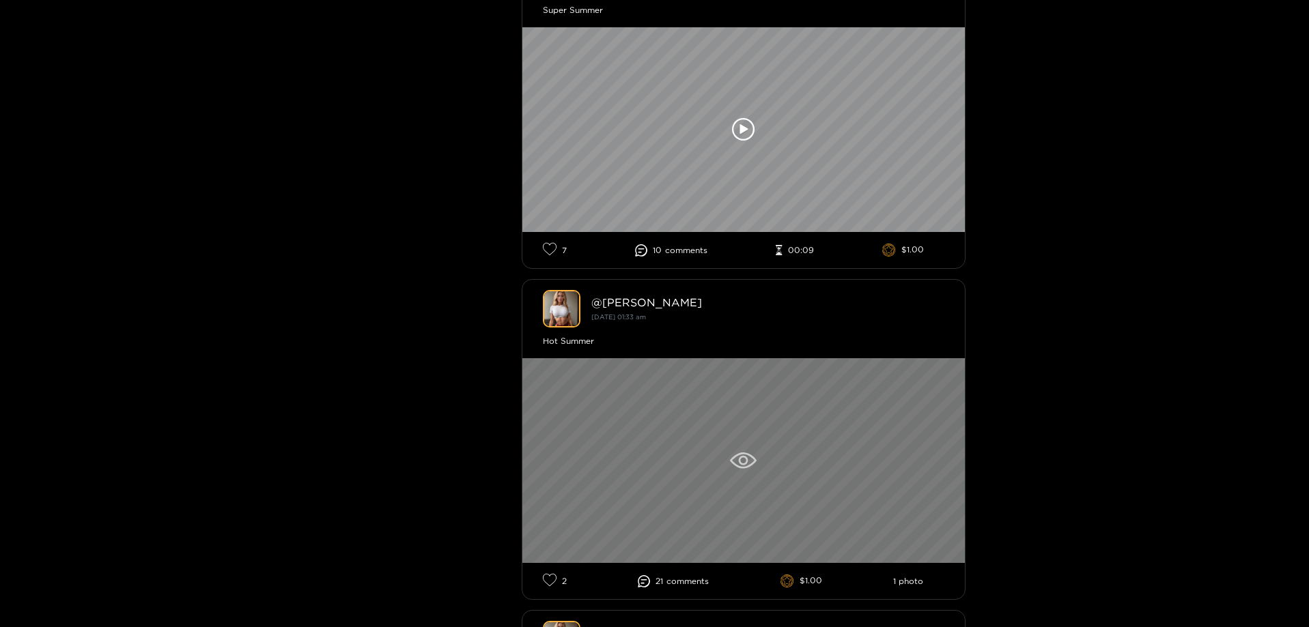
scroll to position [615, 0]
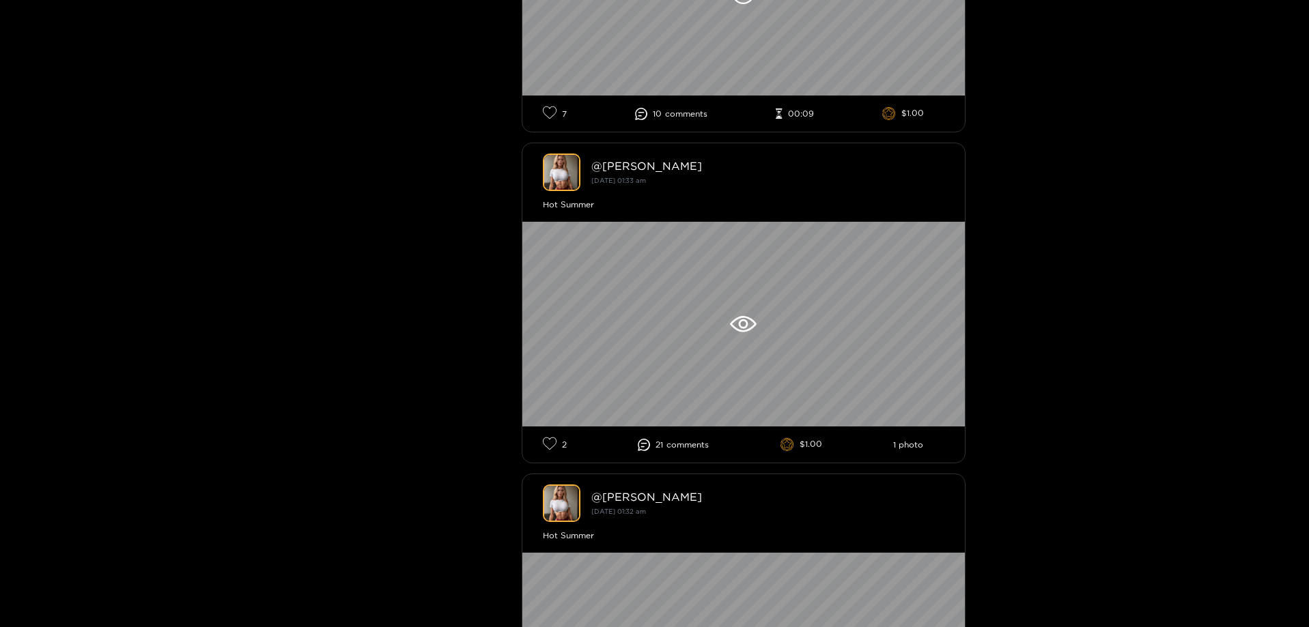
click at [677, 449] on span "comment s" at bounding box center [687, 445] width 42 height 10
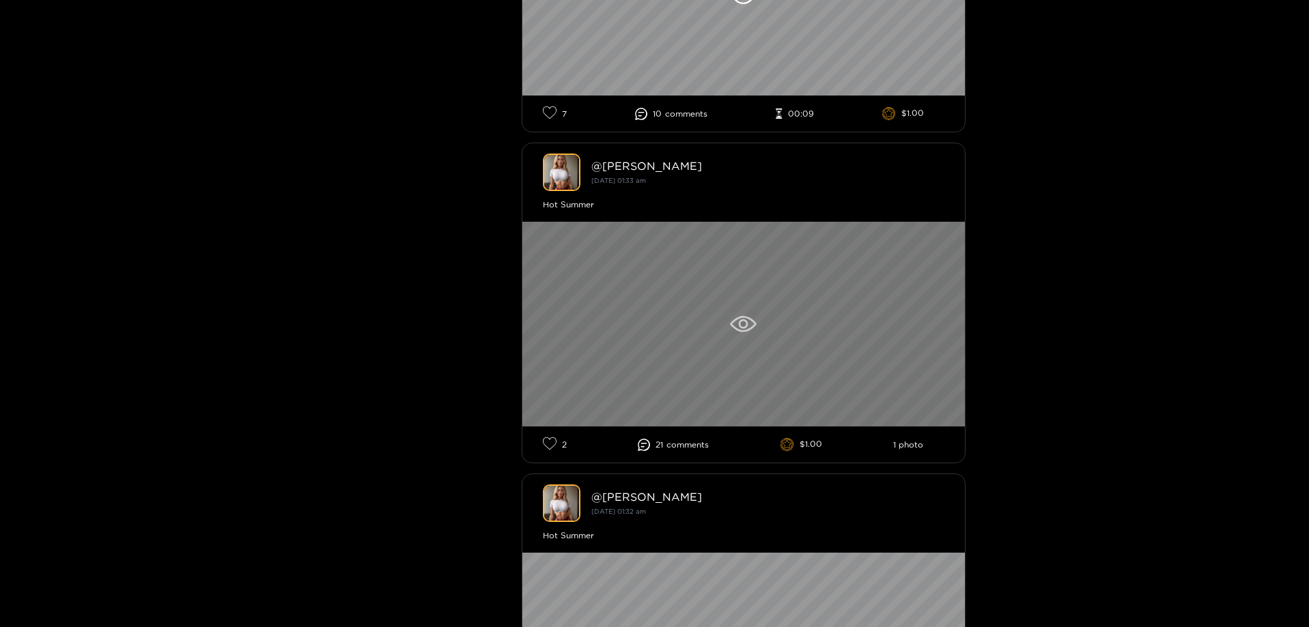
click at [686, 246] on div at bounding box center [743, 324] width 442 height 205
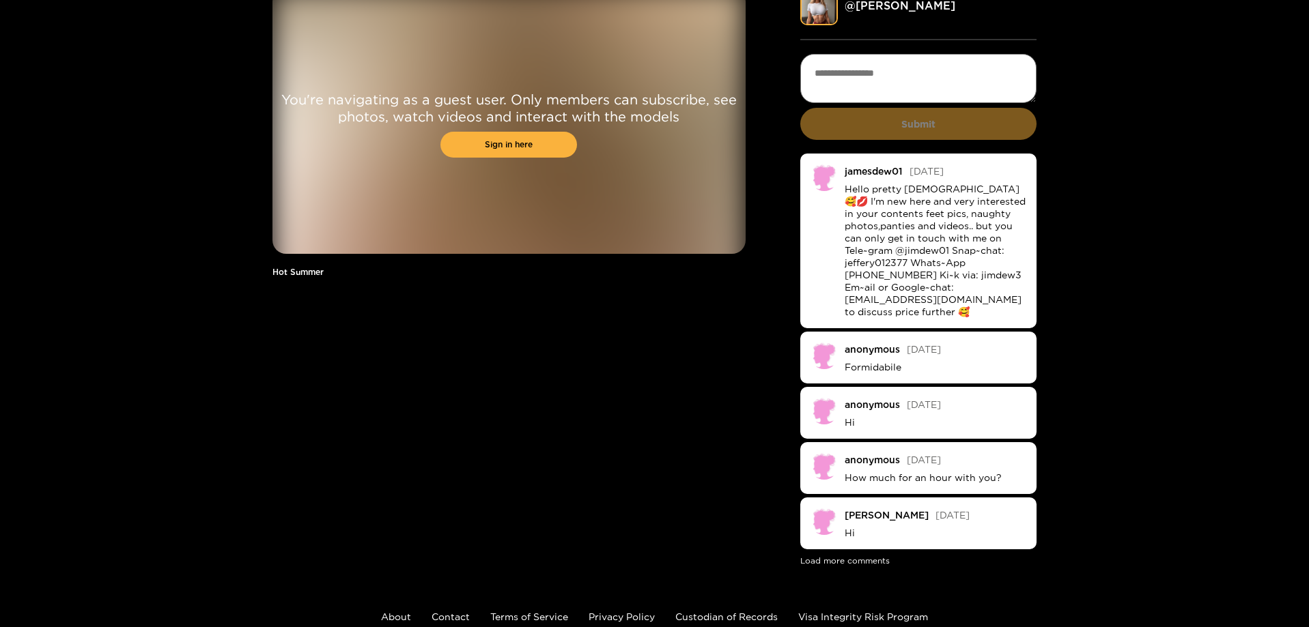
scroll to position [137, 0]
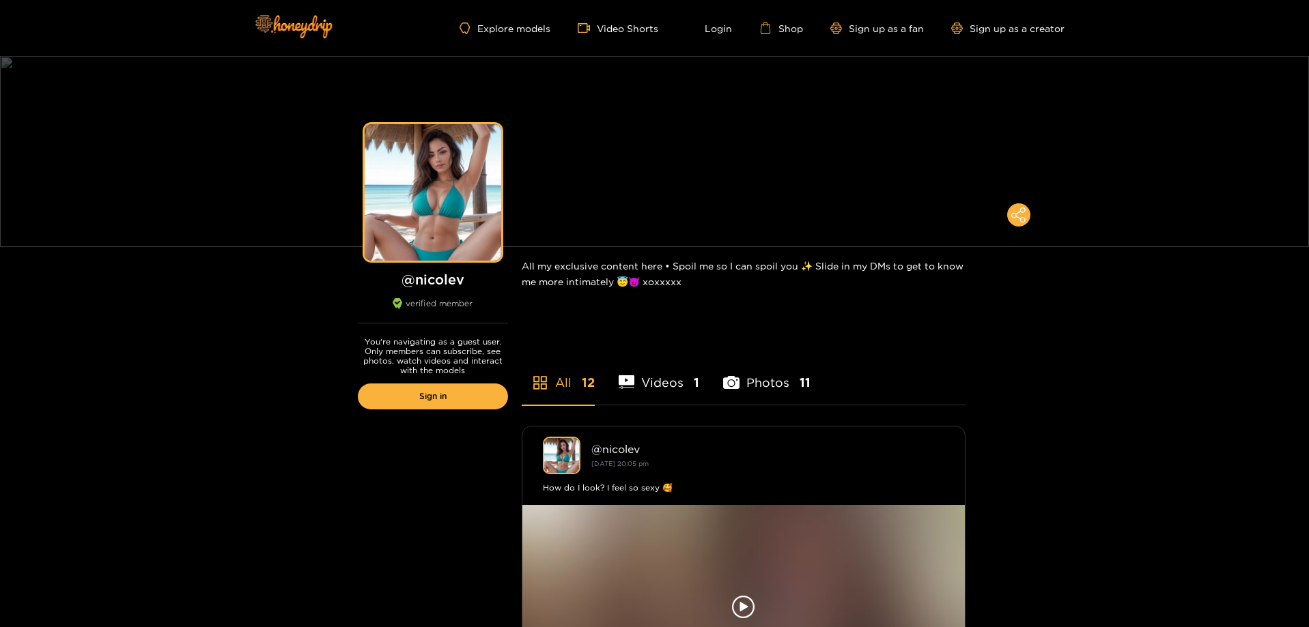
scroll to position [273, 0]
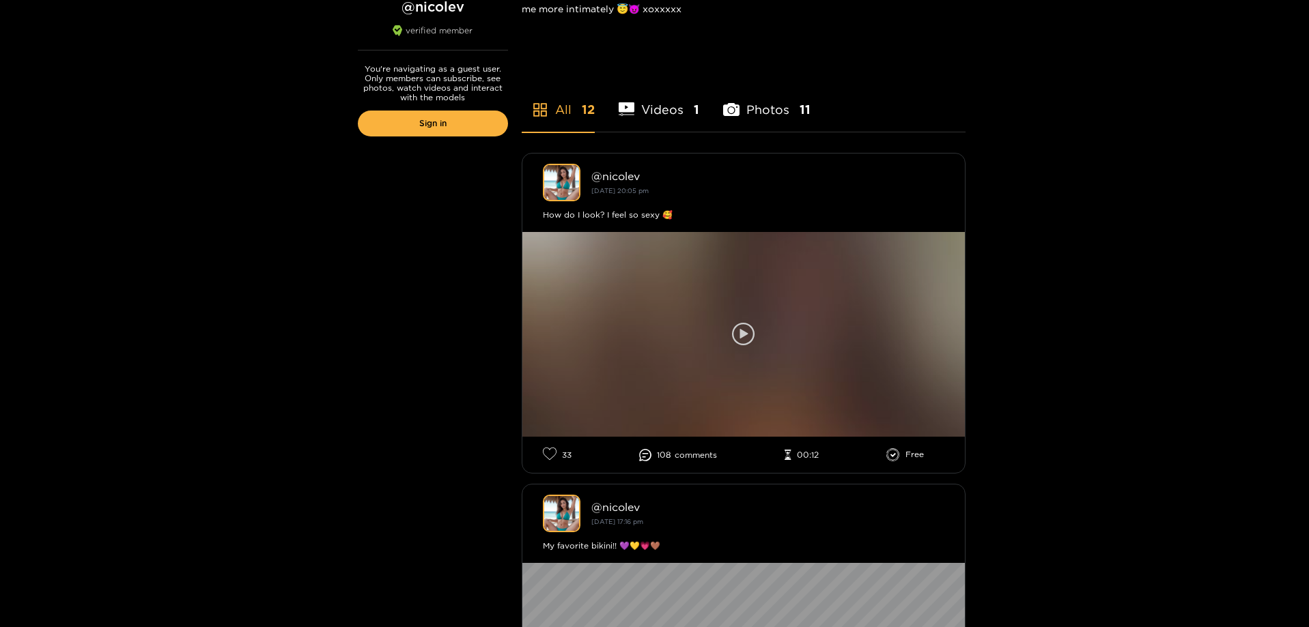
click at [670, 382] on div at bounding box center [743, 334] width 442 height 205
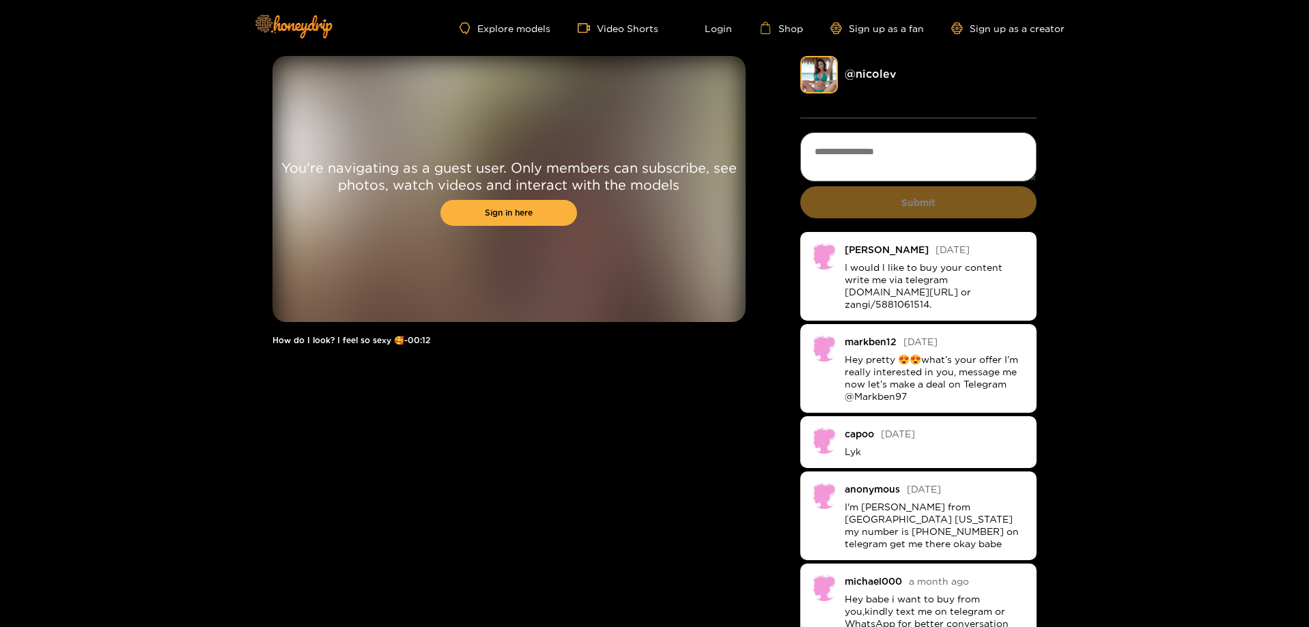
scroll to position [193, 0]
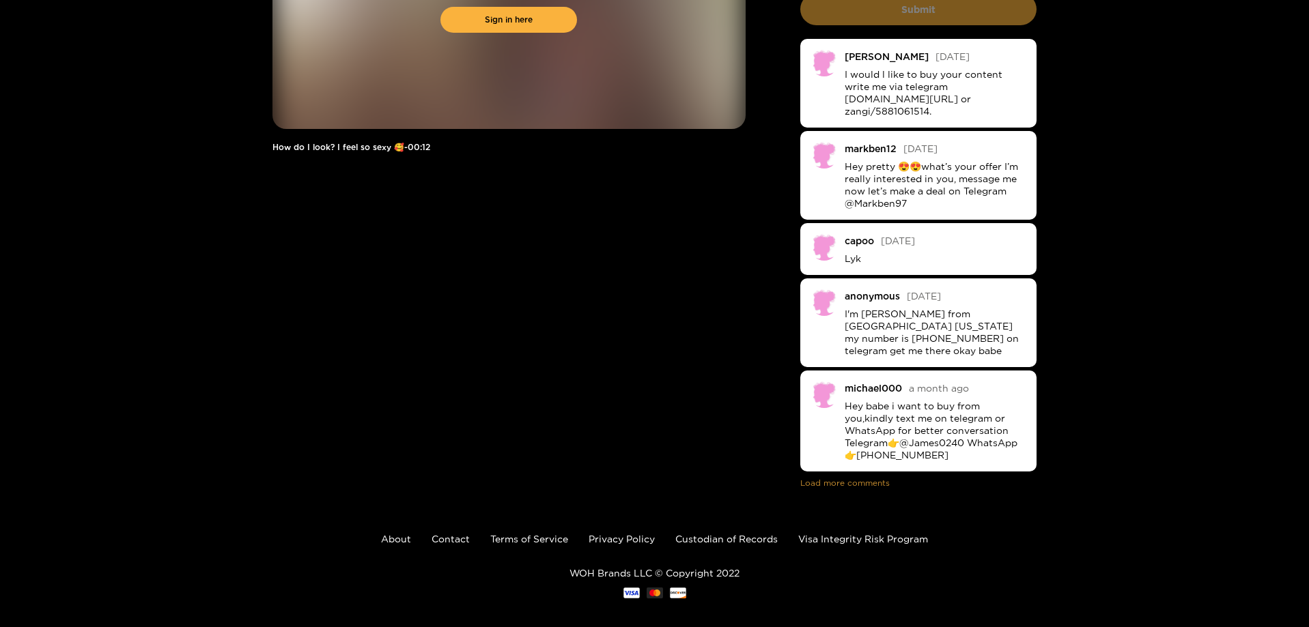
click at [843, 479] on button "Load more comments" at bounding box center [844, 484] width 89 height 10
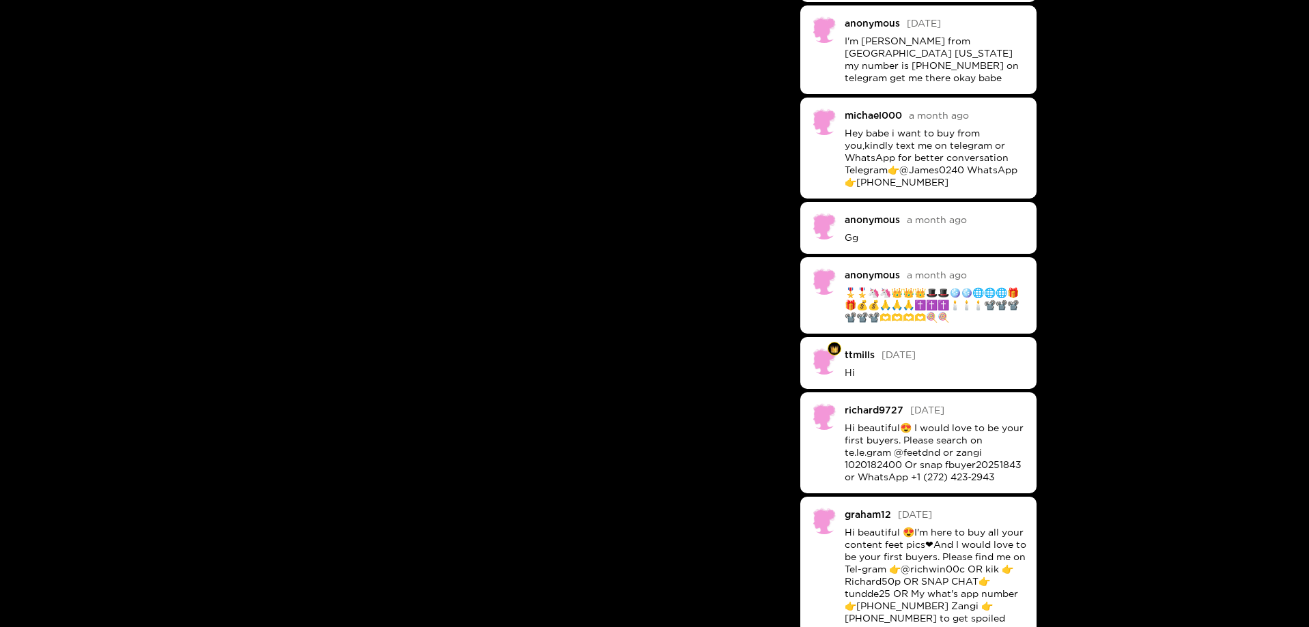
scroll to position [603, 0]
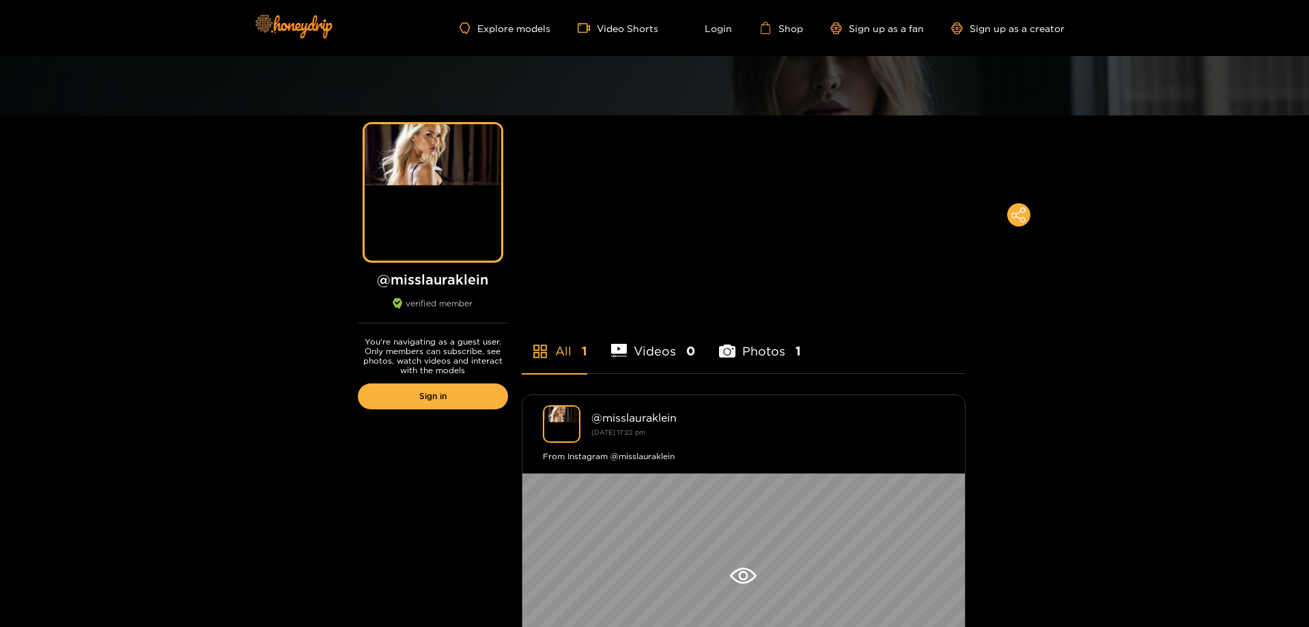
scroll to position [268, 0]
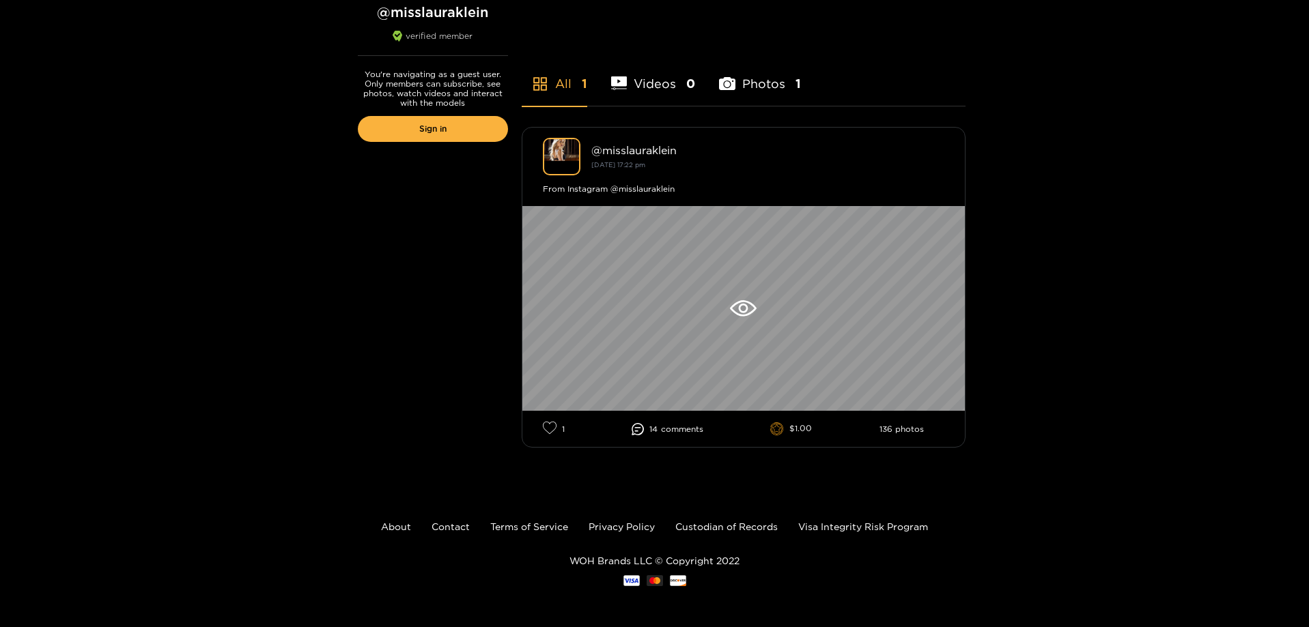
click at [653, 426] on li "14 comment s" at bounding box center [668, 429] width 72 height 12
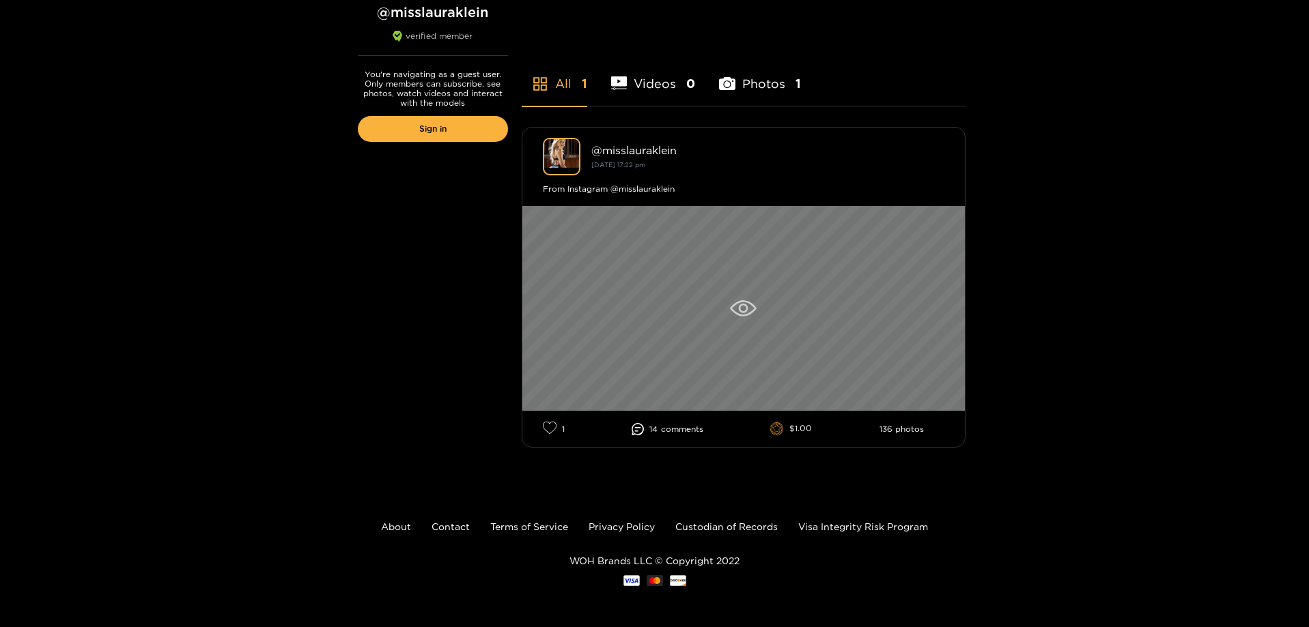
click at [683, 301] on div at bounding box center [743, 308] width 442 height 205
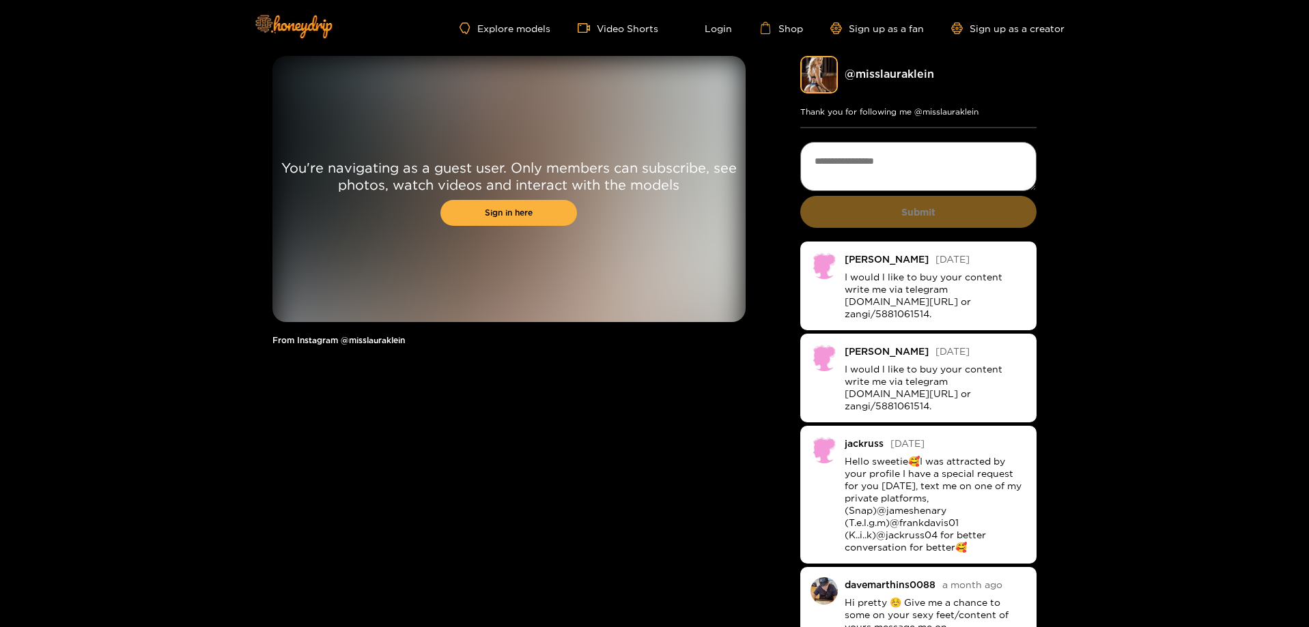
scroll to position [205, 0]
